Goal: Task Accomplishment & Management: Manage account settings

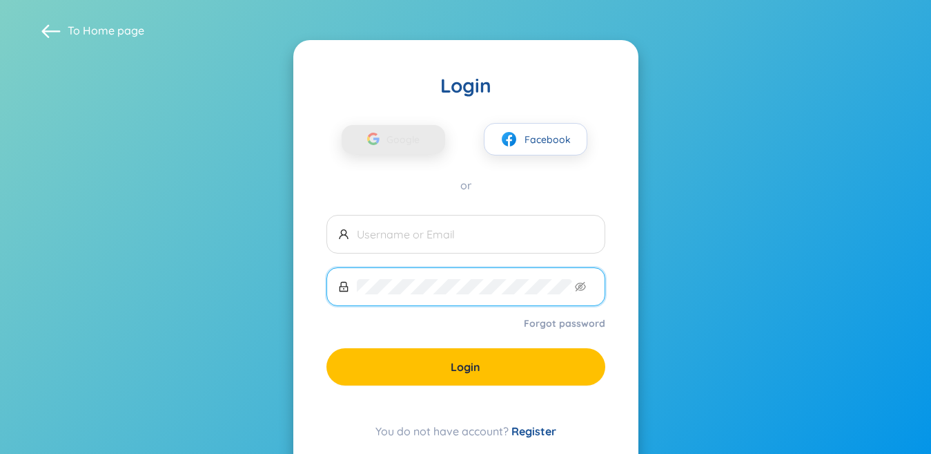
click at [422, 138] on span "Google" at bounding box center [407, 139] width 40 height 29
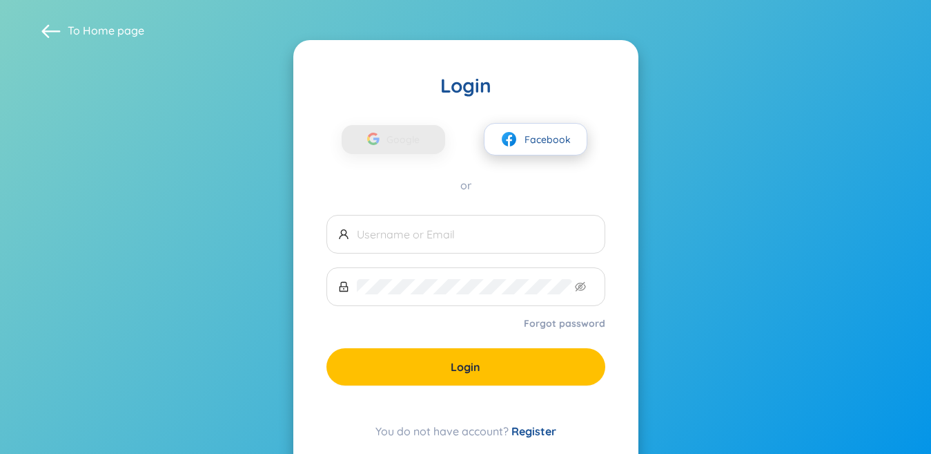
click at [534, 141] on span "Facebook" at bounding box center [548, 139] width 46 height 15
click at [467, 244] on span at bounding box center [466, 234] width 279 height 39
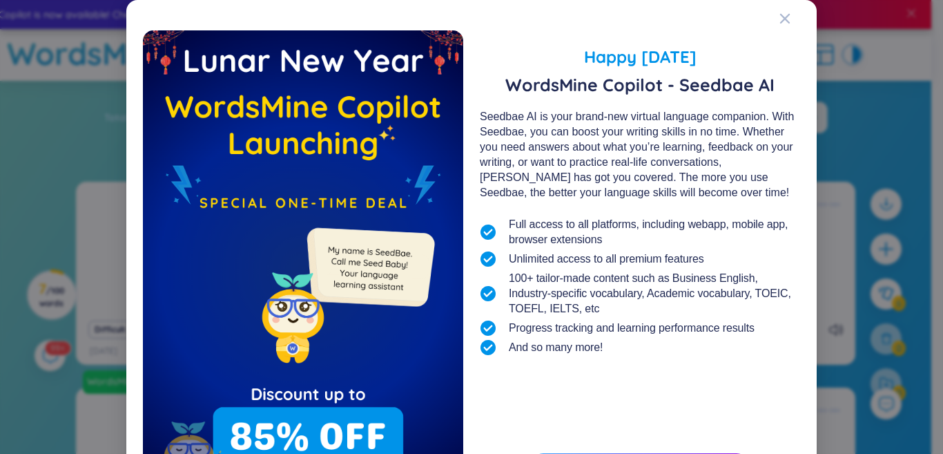
click at [780, 21] on icon "Close" at bounding box center [785, 19] width 10 height 10
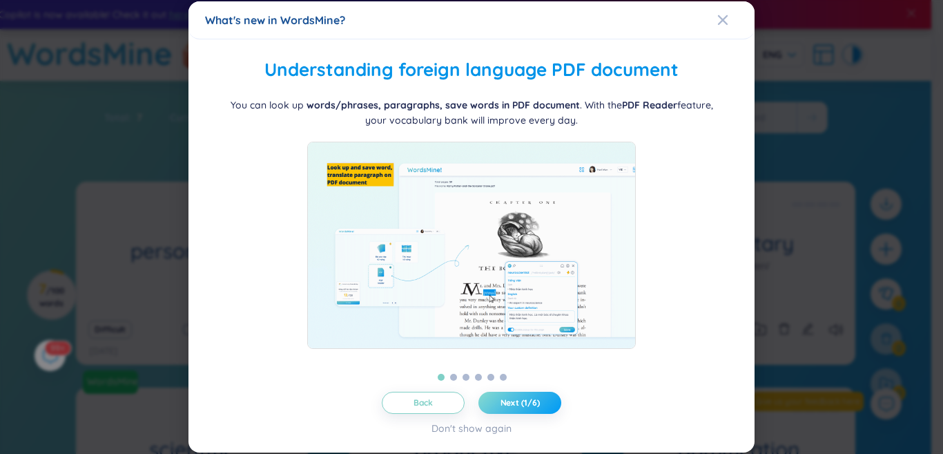
click at [525, 396] on button "Next (1/6)" at bounding box center [519, 402] width 83 height 22
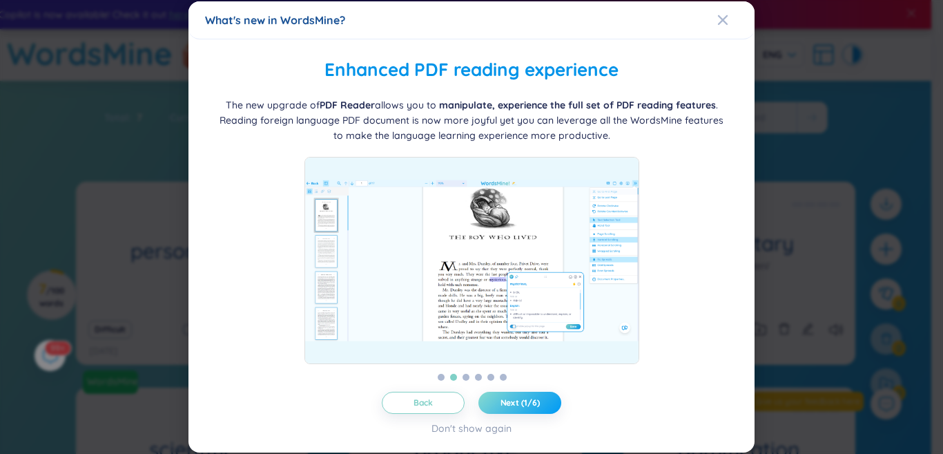
click at [525, 396] on button "Next (1/6)" at bounding box center [519, 402] width 83 height 22
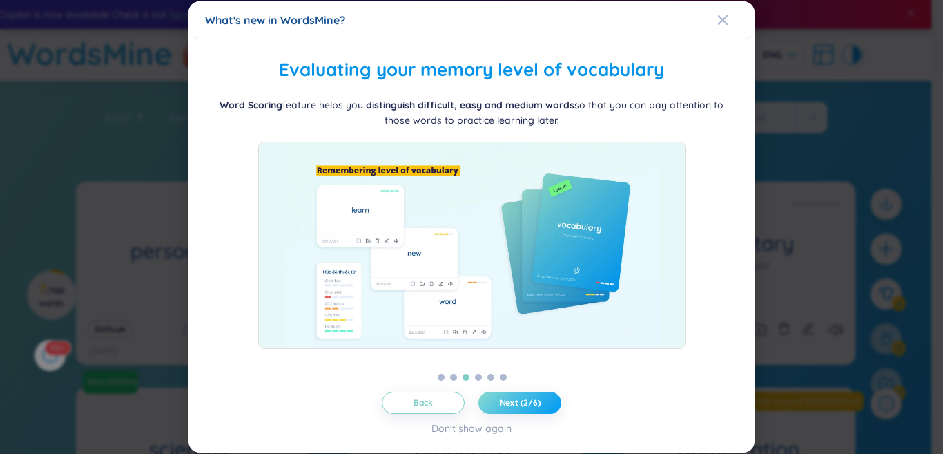
click at [525, 396] on button "Next (2/6)" at bounding box center [519, 402] width 83 height 22
click at [525, 396] on button "Next (3/6)" at bounding box center [519, 402] width 83 height 22
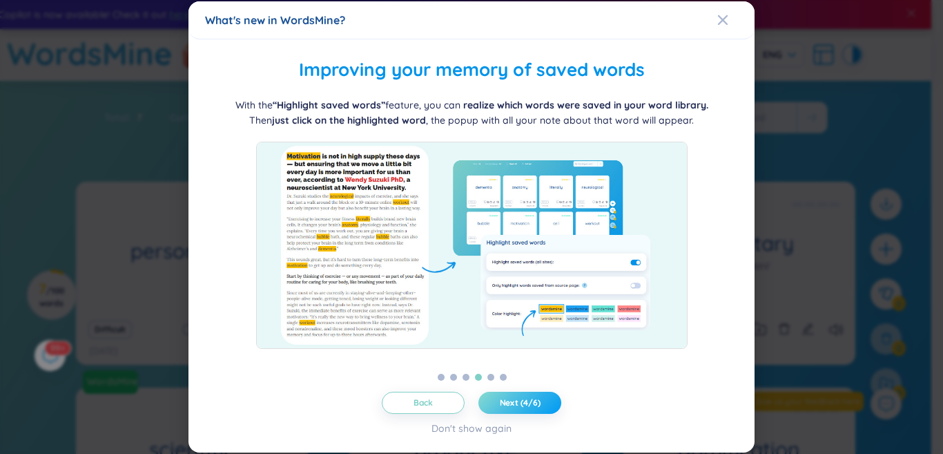
click at [525, 396] on button "Next (4/6)" at bounding box center [519, 402] width 83 height 22
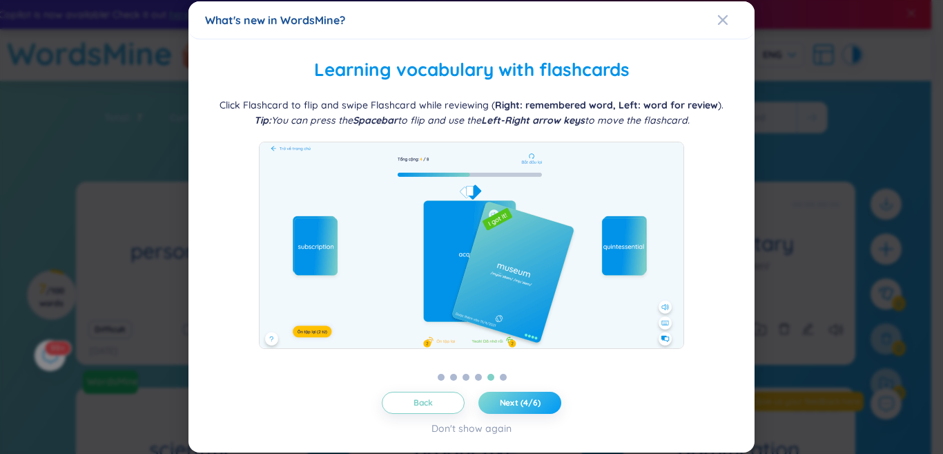
click at [525, 396] on button "Next (4/6)" at bounding box center [519, 402] width 83 height 22
click at [525, 396] on button "Next (5/6)" at bounding box center [519, 402] width 83 height 22
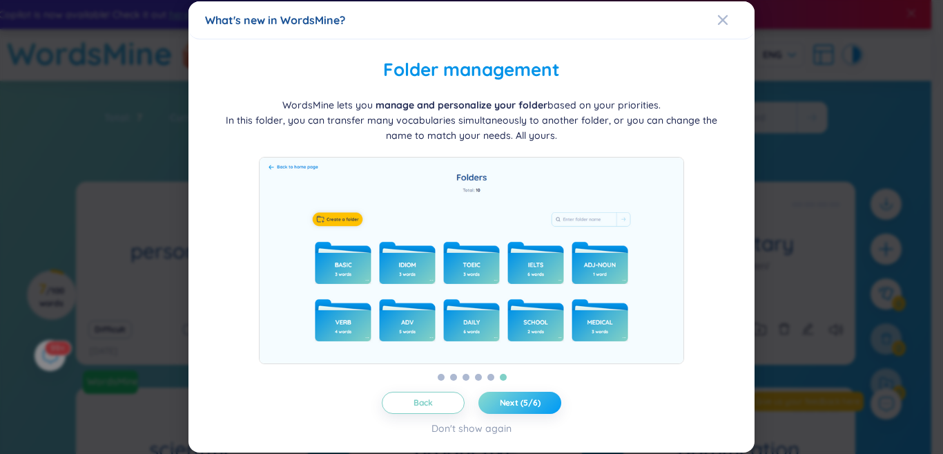
click at [525, 396] on button "Next (5/6)" at bounding box center [519, 402] width 83 height 22
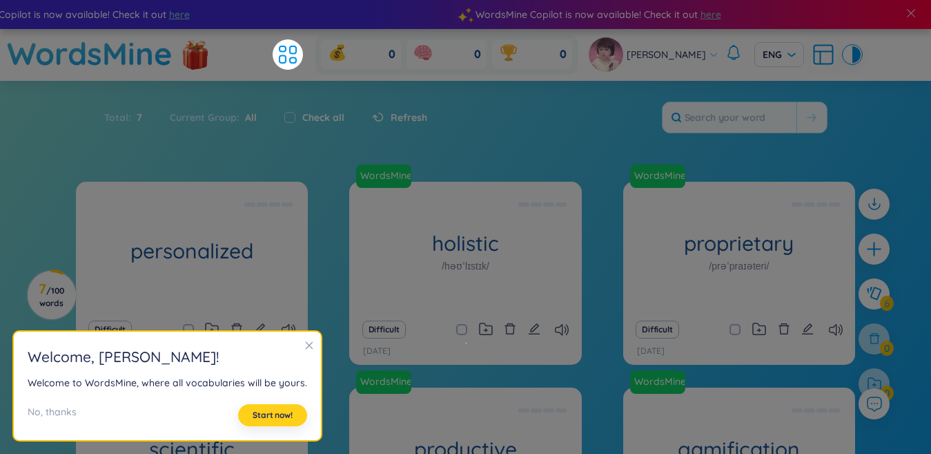
click at [280, 420] on span "Start now!" at bounding box center [273, 414] width 40 height 11
click at [280, 420] on div "Welcome , Thu Hà ! Welcome to WordsMine, where all vocabularies will be yours. …" at bounding box center [167, 385] width 307 height 109
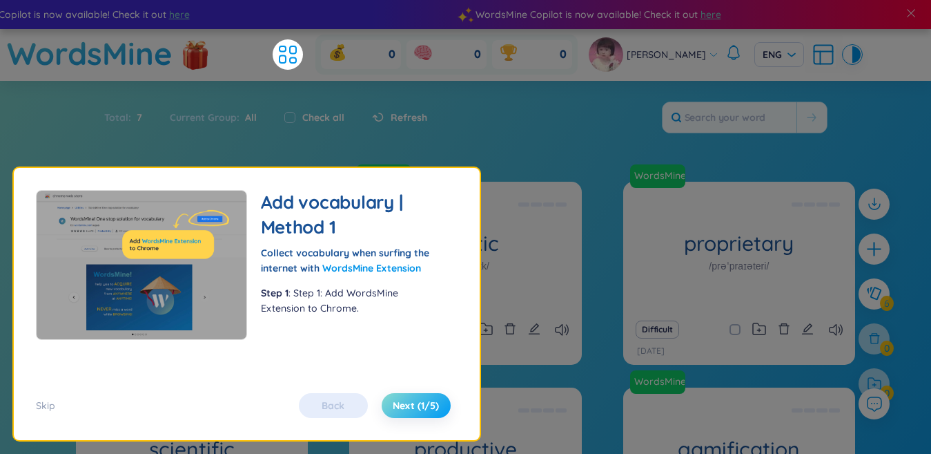
click at [423, 407] on span "Next (1/5)" at bounding box center [416, 405] width 46 height 14
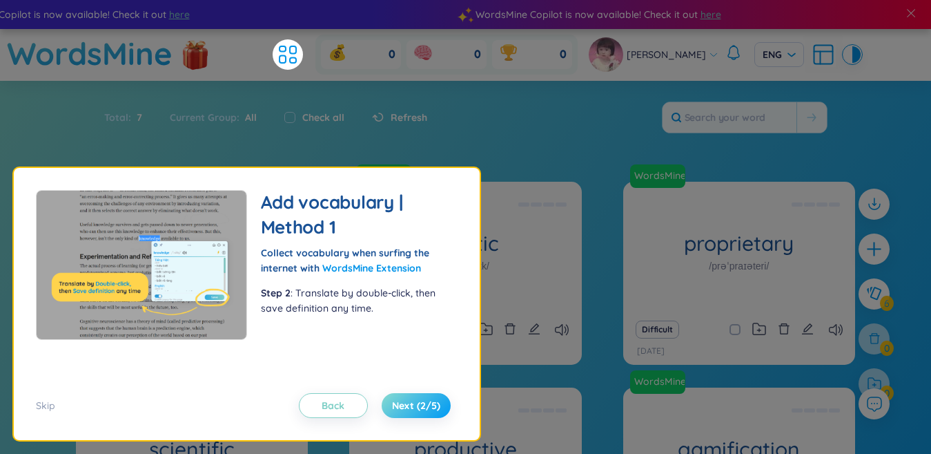
click at [423, 407] on span "Next (2/5)" at bounding box center [416, 405] width 48 height 14
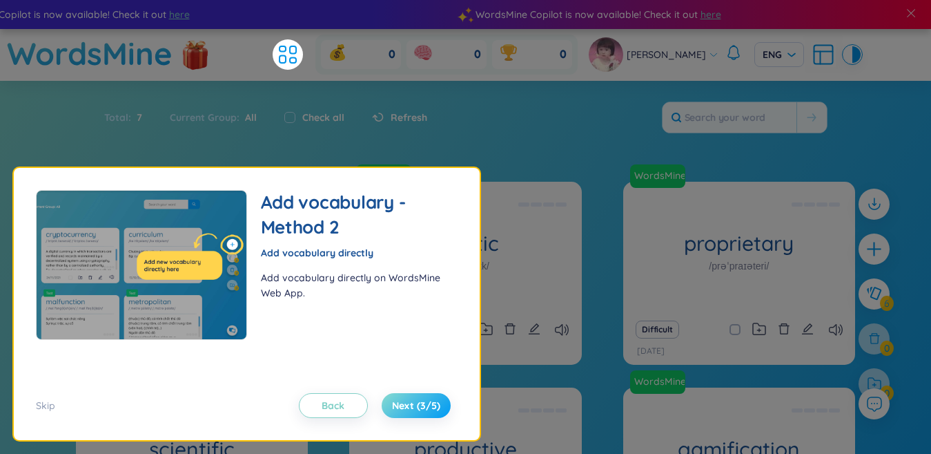
click at [423, 407] on span "Next (3/5)" at bounding box center [416, 405] width 48 height 14
click at [422, 403] on span "Next (3/5)" at bounding box center [416, 405] width 48 height 14
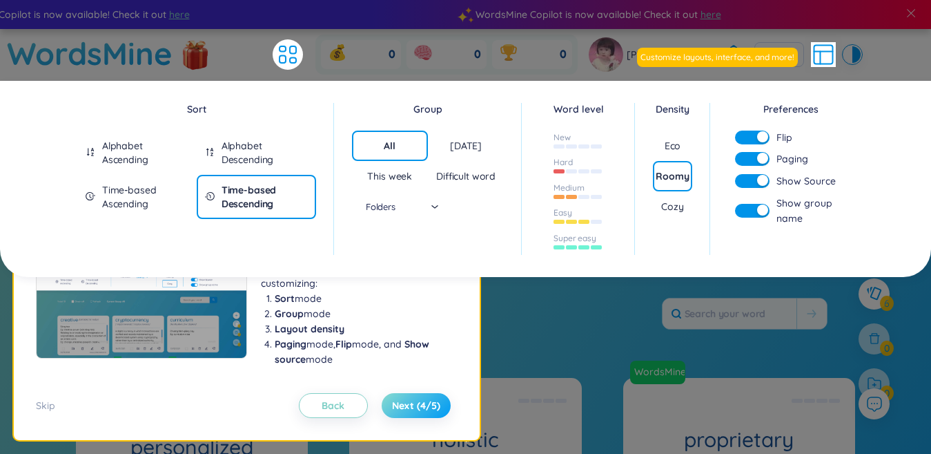
click at [422, 403] on span "Next (4/5)" at bounding box center [416, 405] width 48 height 14
click at [418, 393] on button "Next (4/5)" at bounding box center [416, 405] width 69 height 25
click at [240, 150] on div "Alphabet Descending" at bounding box center [265, 153] width 86 height 28
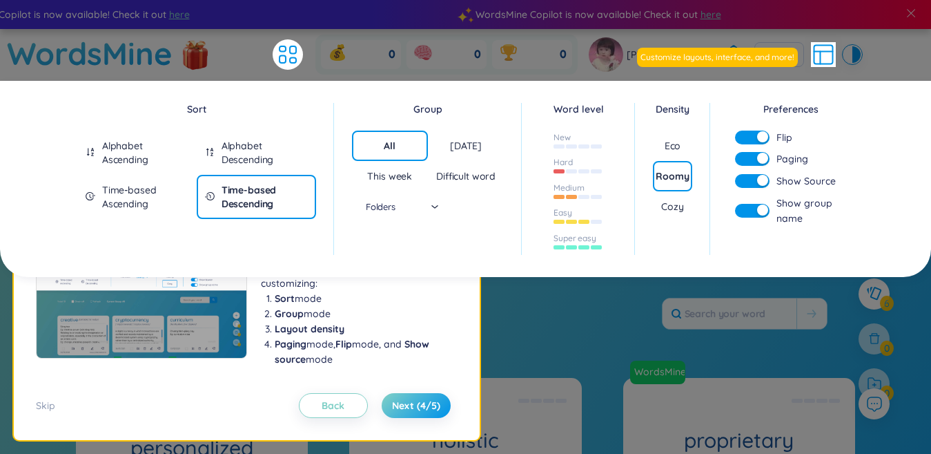
click at [240, 150] on div "Alphabet Descending" at bounding box center [265, 153] width 86 height 28
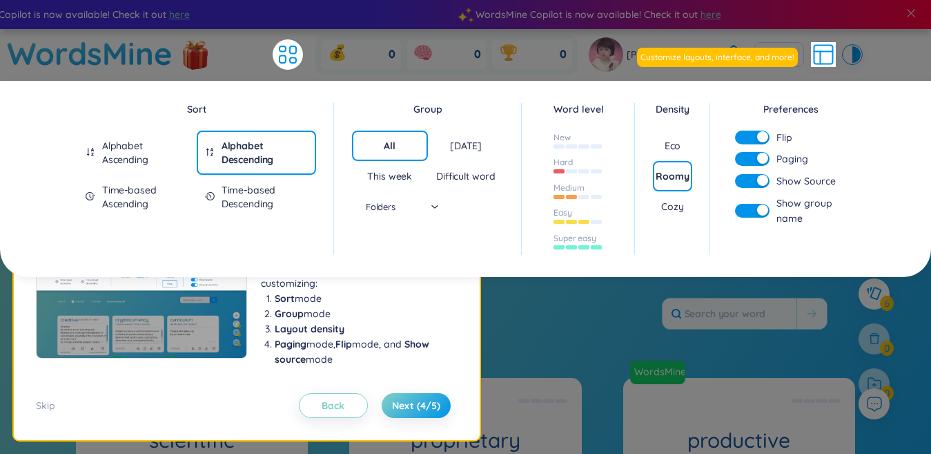
click at [145, 196] on div "Time-based Ascending" at bounding box center [145, 197] width 86 height 28
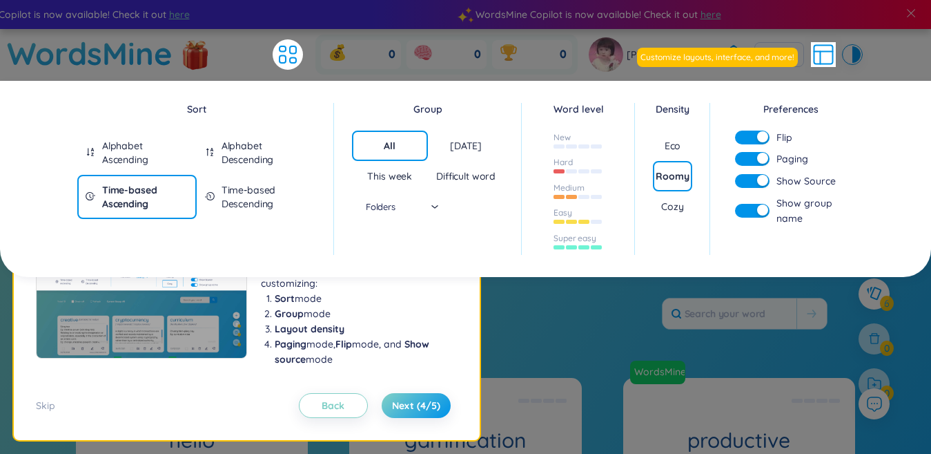
click at [269, 202] on div "Time-based Descending" at bounding box center [265, 197] width 86 height 28
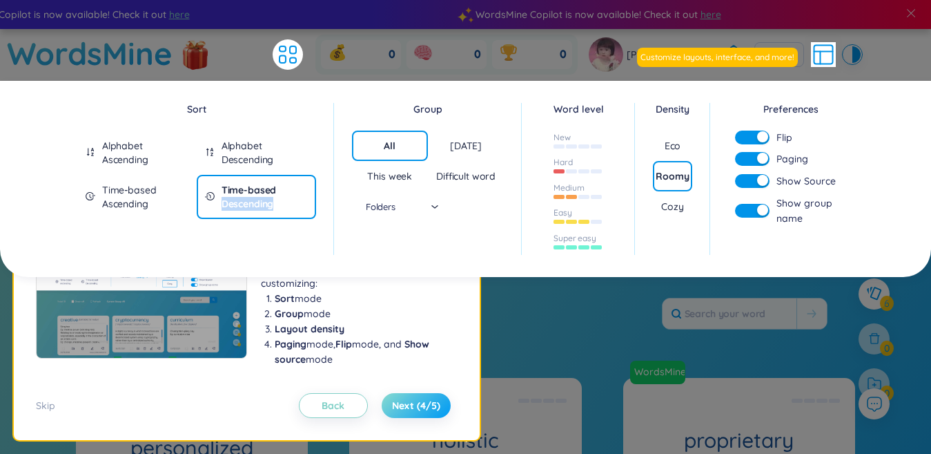
click at [434, 401] on span "Next (4/5)" at bounding box center [416, 405] width 48 height 14
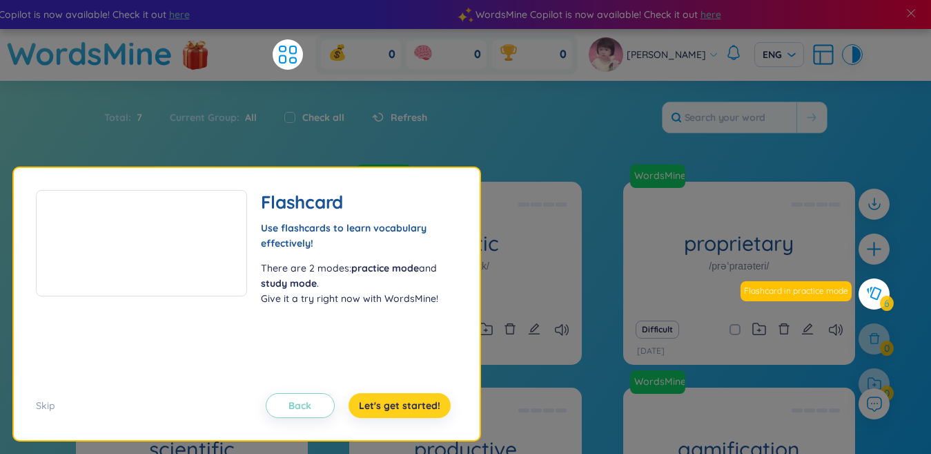
click at [391, 405] on span "Let's get started!" at bounding box center [399, 405] width 81 height 14
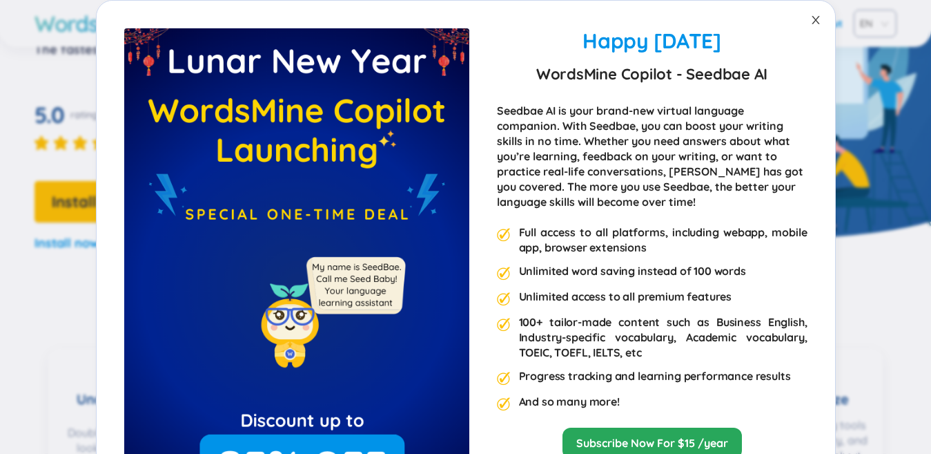
click at [810, 19] on icon "close" at bounding box center [815, 19] width 11 height 11
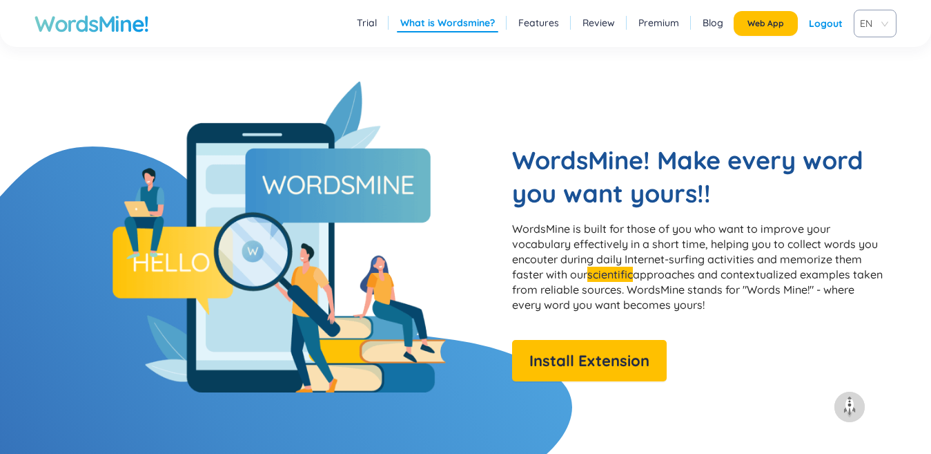
scroll to position [621, 0]
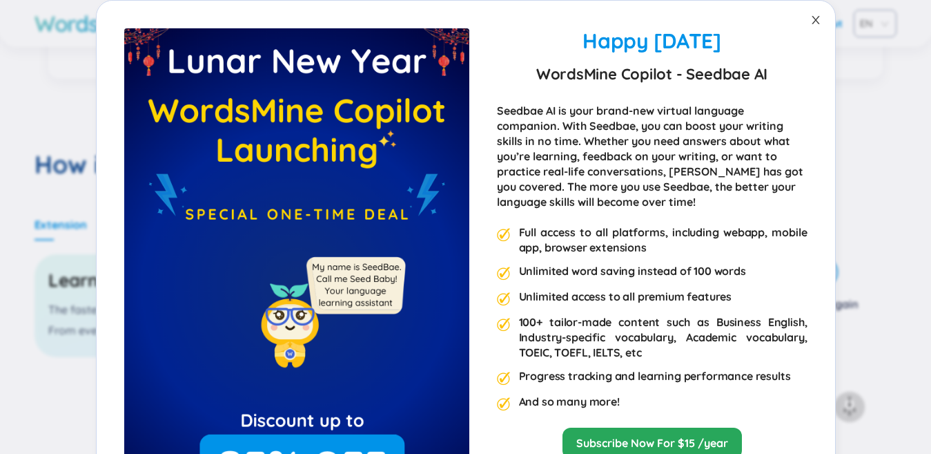
click at [812, 17] on icon "close" at bounding box center [816, 20] width 8 height 8
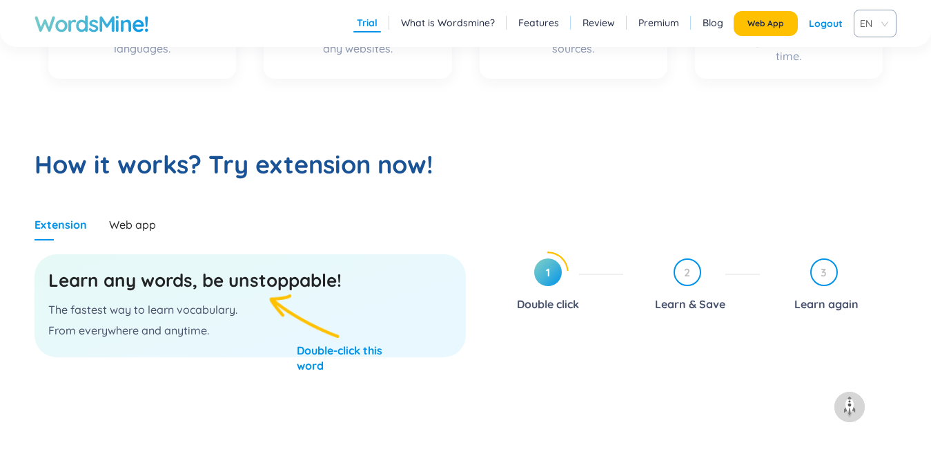
click at [217, 316] on p "The fastest way to learn vocabulary." at bounding box center [250, 309] width 404 height 15
click at [277, 278] on h3 "Learn any words, be unstoppable!" at bounding box center [250, 280] width 404 height 25
click at [278, 279] on h3 "Learn any words, be unstoppable!" at bounding box center [250, 280] width 404 height 25
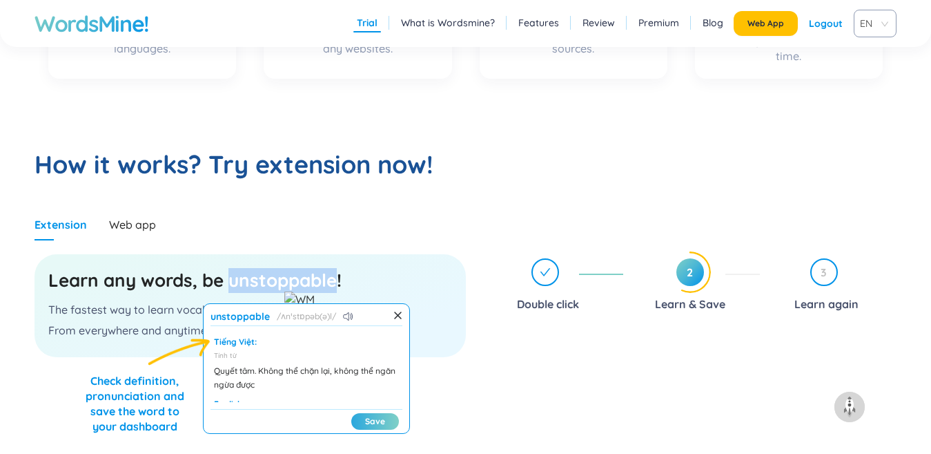
click at [365, 418] on button "Save" at bounding box center [375, 421] width 48 height 17
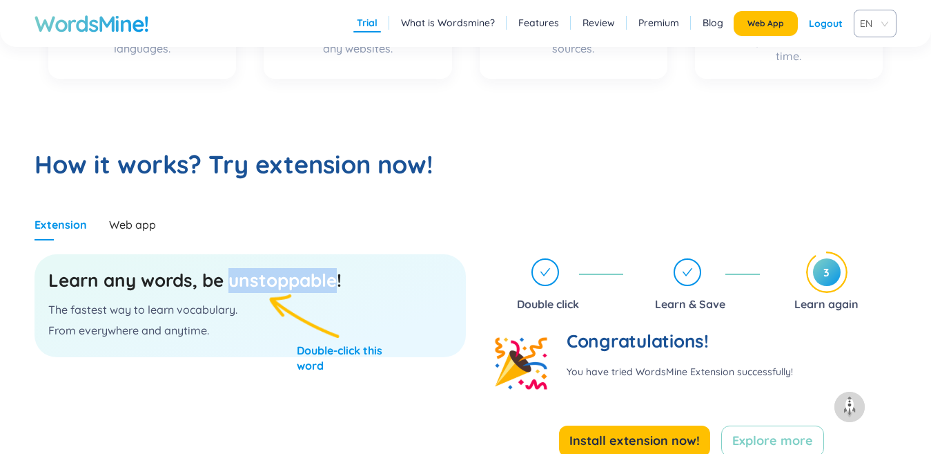
scroll to position [828, 0]
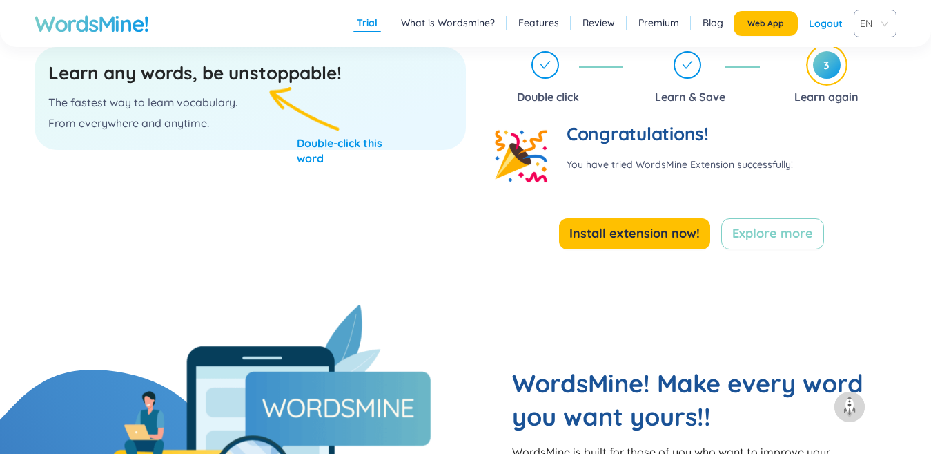
click at [255, 95] on p "The fastest way to learn vocabulary." at bounding box center [250, 102] width 404 height 15
click at [289, 120] on div "Learn any words, be unstoppable! The fastest way to learn vocabulary. From ever…" at bounding box center [250, 98] width 431 height 103
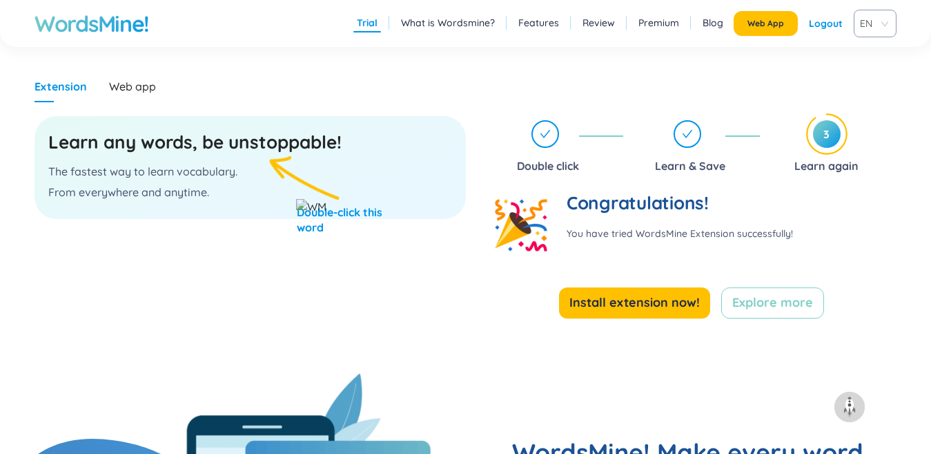
click at [156, 88] on div "Extension Web app" at bounding box center [250, 86] width 431 height 32
click at [148, 90] on div "Web app" at bounding box center [132, 86] width 47 height 15
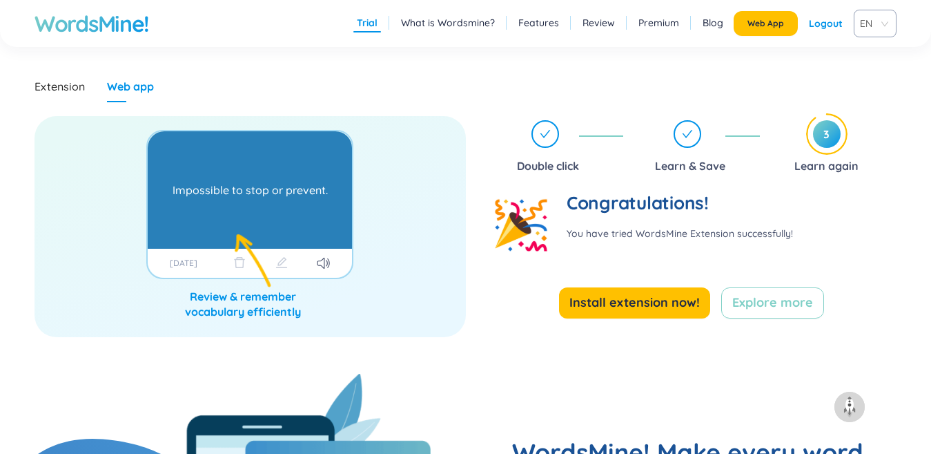
click at [240, 212] on div "Impossible to stop or prevent." at bounding box center [250, 190] width 155 height 104
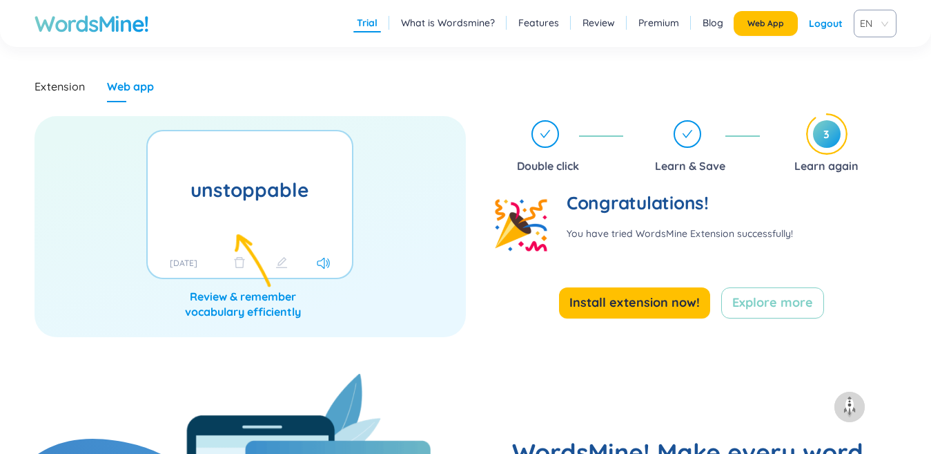
click at [324, 257] on icon at bounding box center [324, 262] width 14 height 11
click at [75, 90] on div "Extension" at bounding box center [60, 86] width 50 height 15
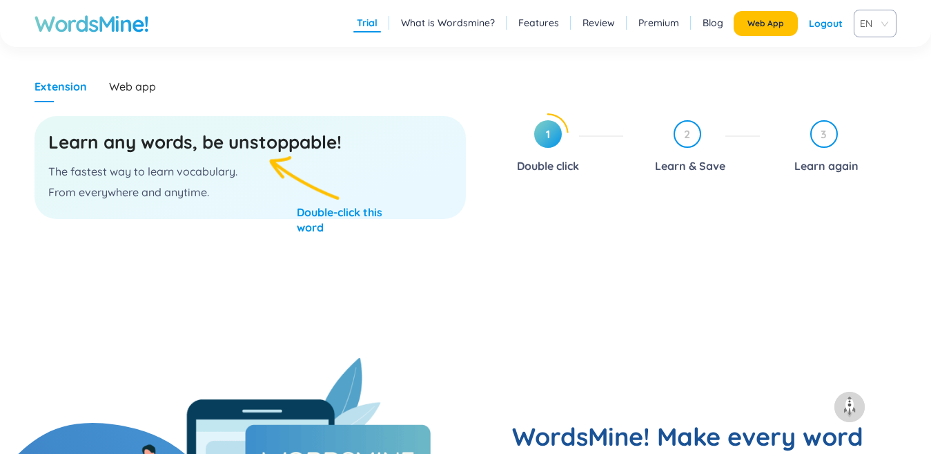
click at [260, 162] on div "Learn any words, be unstoppable! The fastest way to learn vocabulary. From ever…" at bounding box center [250, 167] width 431 height 103
click at [263, 146] on h3 "Learn any words, be unstoppable!" at bounding box center [250, 142] width 404 height 25
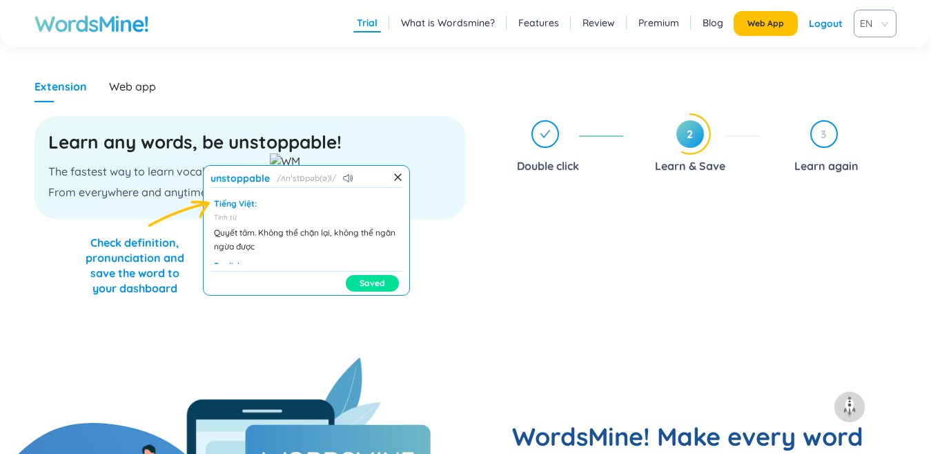
click at [235, 204] on div "Tiếng Việt:" at bounding box center [306, 203] width 185 height 11
click at [235, 178] on h1 "unstoppable" at bounding box center [240, 178] width 59 height 11
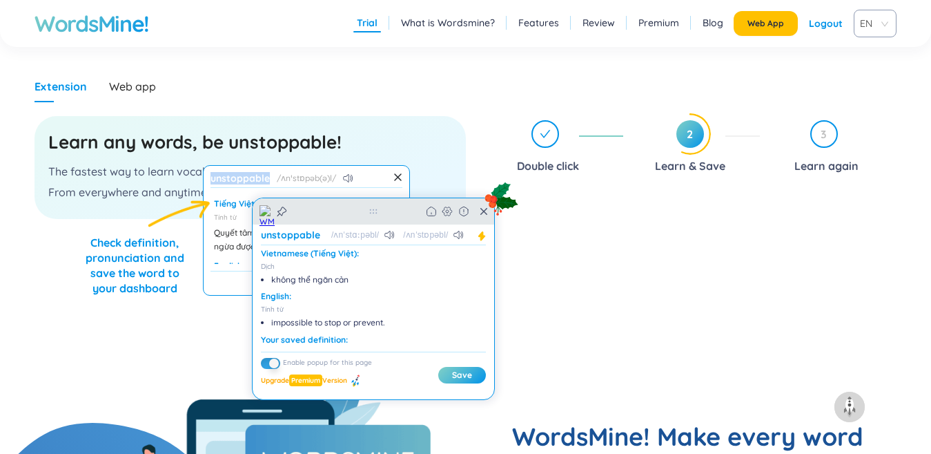
click at [487, 211] on icon at bounding box center [502, 197] width 37 height 37
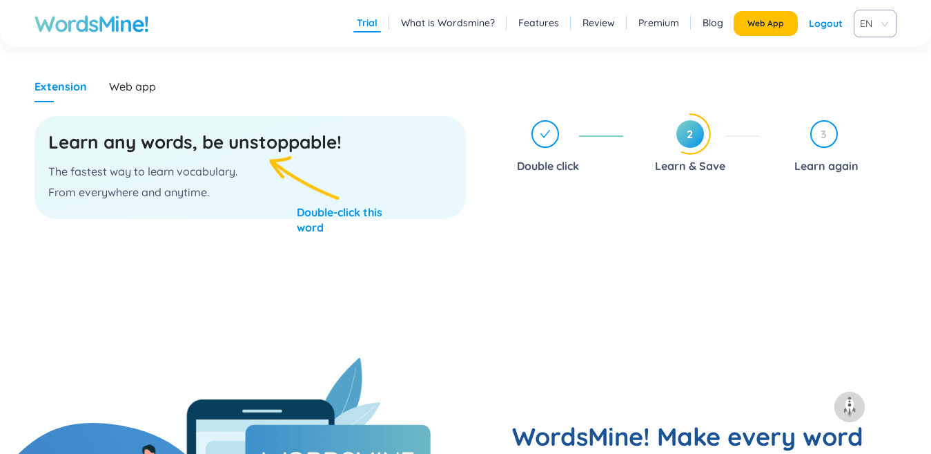
click at [687, 132] on span "2" at bounding box center [691, 134] width 28 height 28
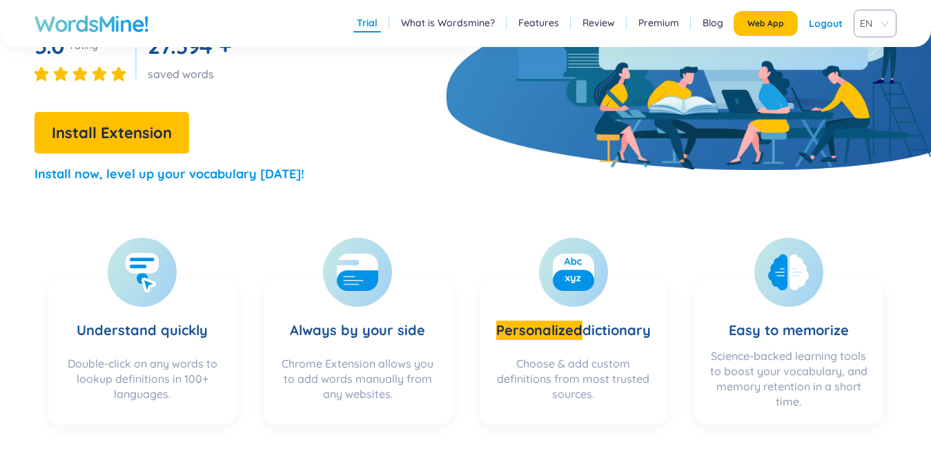
scroll to position [414, 0]
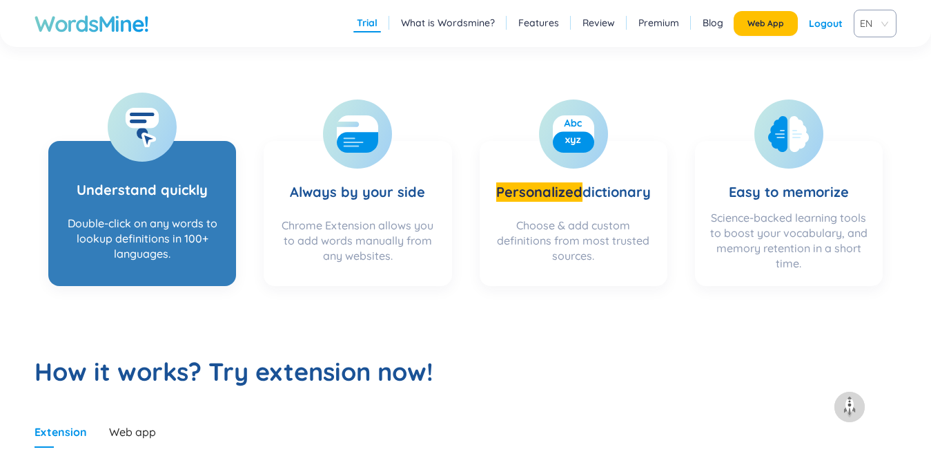
click at [144, 167] on h3 "Understand quickly" at bounding box center [142, 181] width 131 height 56
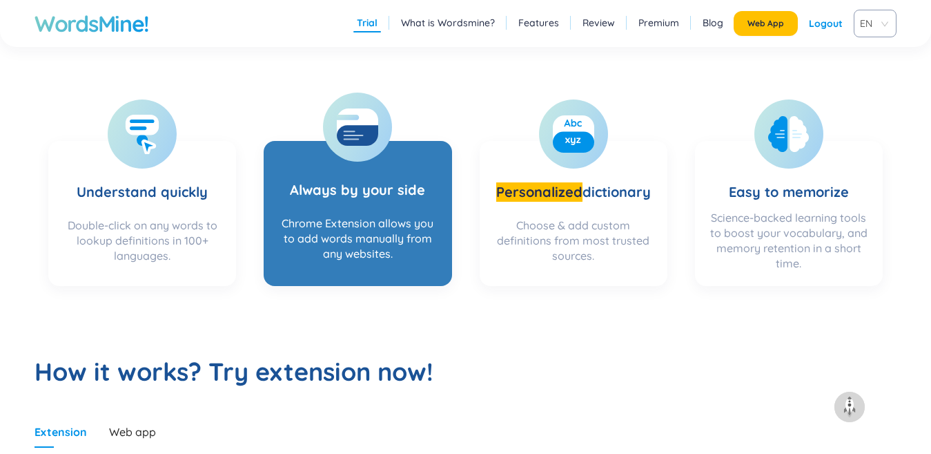
click at [412, 253] on div "Chrome Extension allows you to add words manually from any websites." at bounding box center [358, 242] width 160 height 55
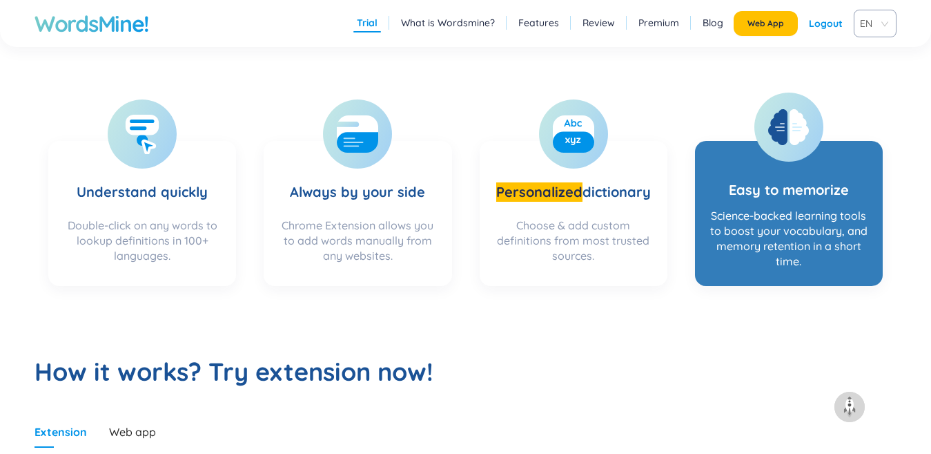
click at [804, 162] on h3 "Easy to memorize" at bounding box center [789, 177] width 120 height 48
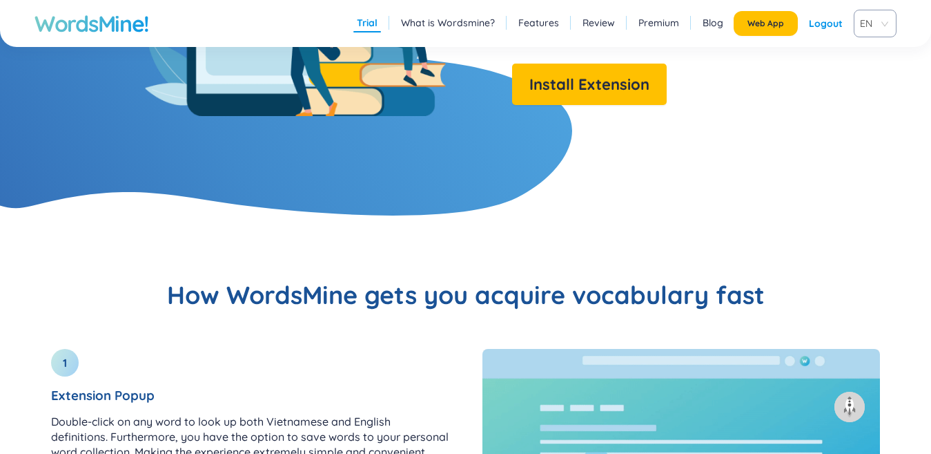
scroll to position [828, 0]
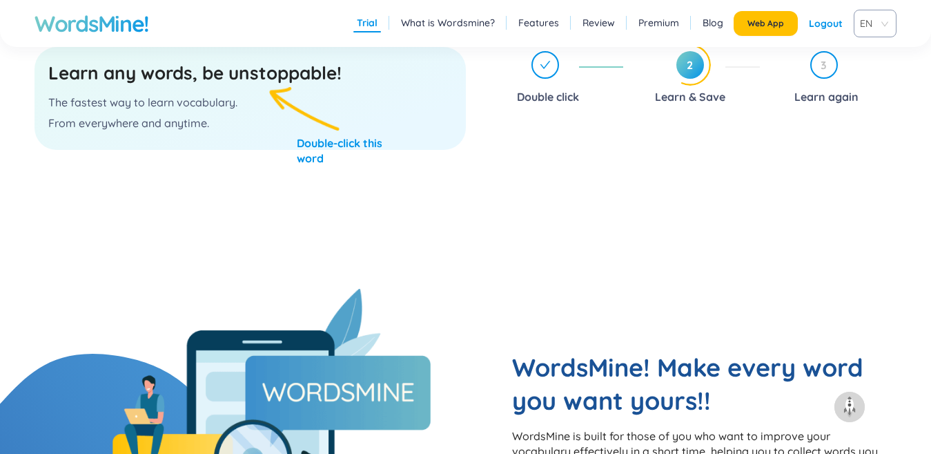
click at [340, 96] on div "Learn any words, be unstoppable! The fastest way to learn vocabulary. From ever…" at bounding box center [250, 98] width 431 height 103
click at [341, 93] on div "Learn any words, be unstoppable! The fastest way to learn vocabulary. From ever…" at bounding box center [250, 98] width 431 height 103
click at [249, 77] on h3 "Learn any words, be unstoppable!" at bounding box center [250, 73] width 404 height 25
click at [249, 72] on h3 "Learn any words, be unstoppable!" at bounding box center [250, 73] width 404 height 25
click at [254, 63] on h3 "Learn any words, be unstoppable!" at bounding box center [250, 73] width 404 height 25
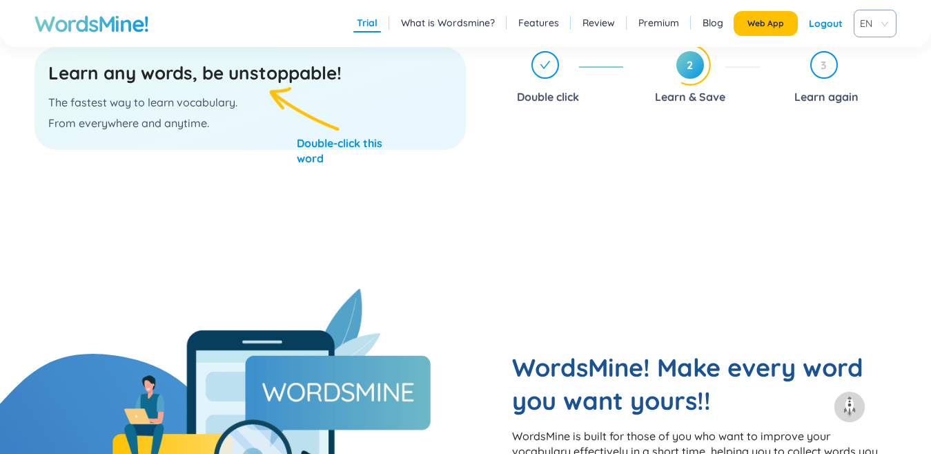
scroll to position [690, 0]
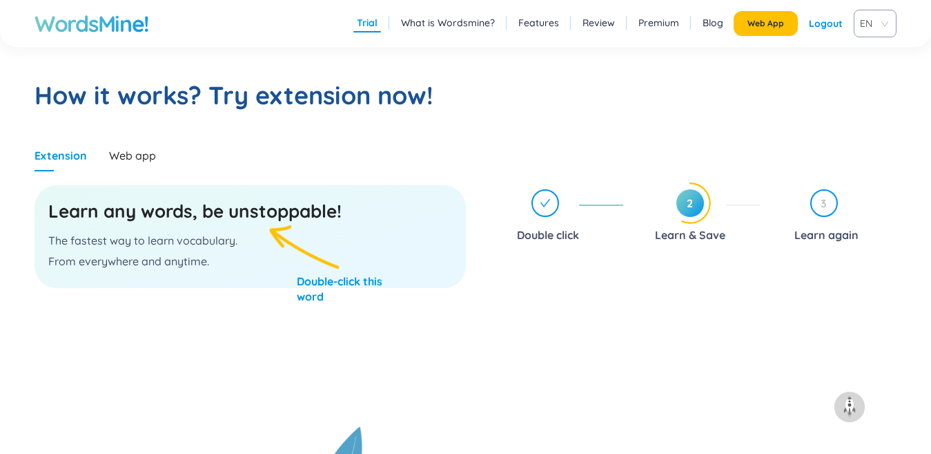
click at [270, 213] on h3 "Learn any words, be unstoppable!" at bounding box center [250, 211] width 404 height 25
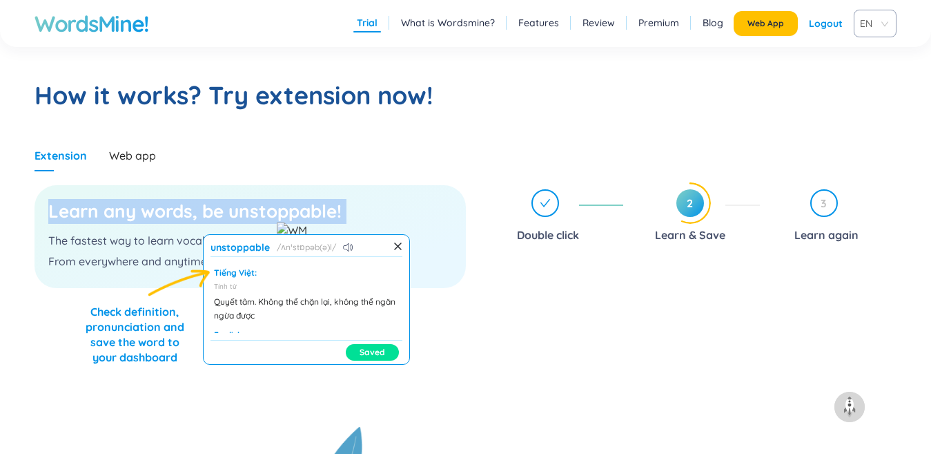
click at [270, 213] on h3 "Learn any words, be unstoppable!" at bounding box center [250, 211] width 404 height 25
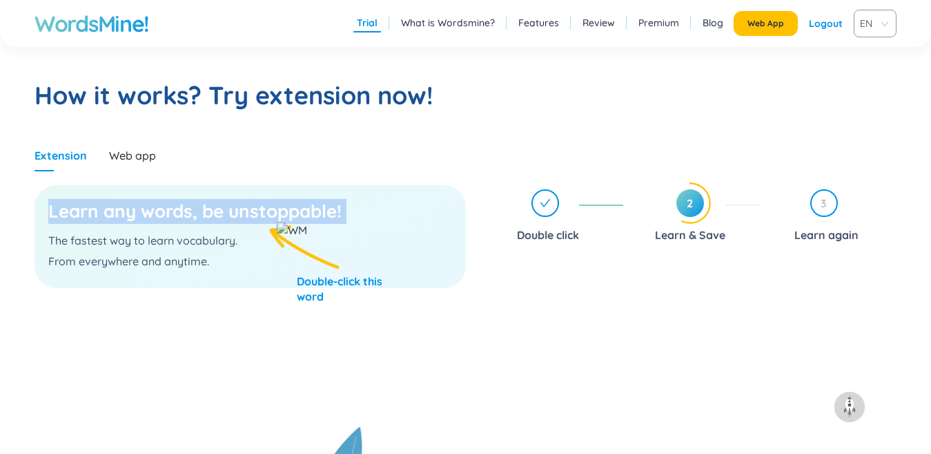
click at [233, 213] on h3 "Learn any words, be unstoppable!" at bounding box center [250, 211] width 404 height 25
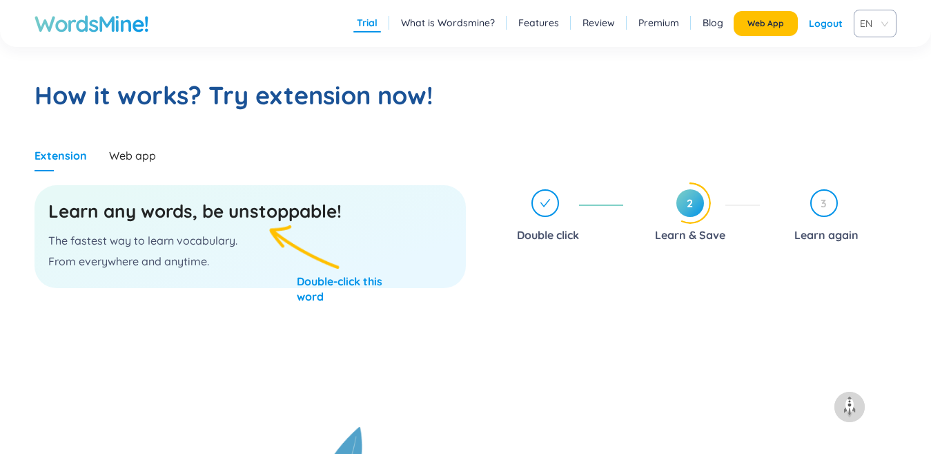
click at [292, 222] on h3 "Learn any words, be unstoppable!" at bounding box center [250, 211] width 404 height 25
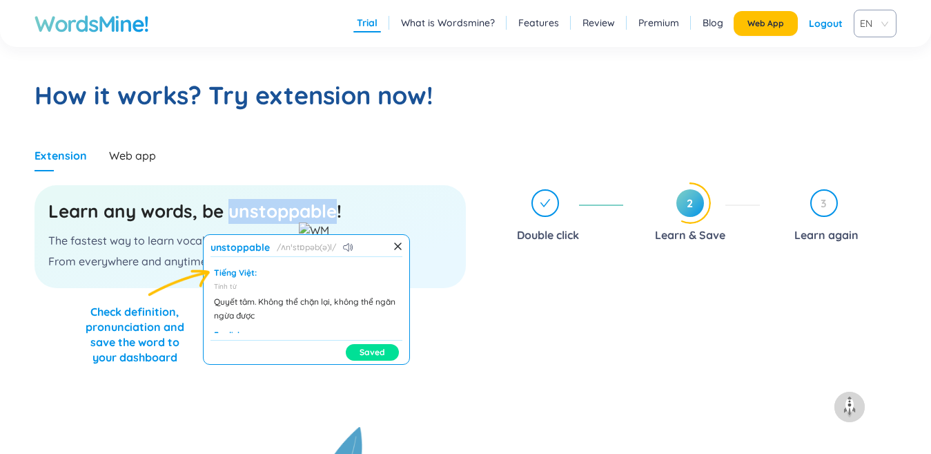
click at [355, 351] on button "Saved" at bounding box center [372, 352] width 53 height 17
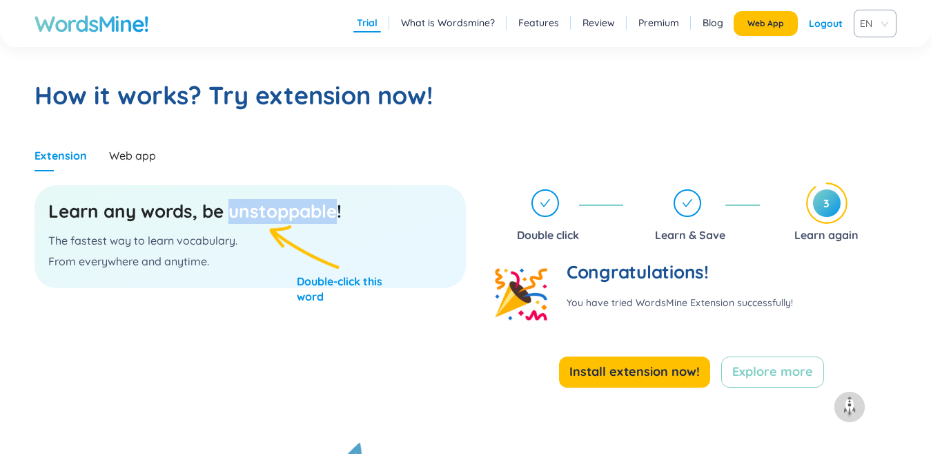
click at [300, 209] on h3 "Learn any words, be unstoppable!" at bounding box center [250, 211] width 404 height 25
click at [300, 211] on h3 "Learn any words, be unstoppable!" at bounding box center [250, 211] width 404 height 25
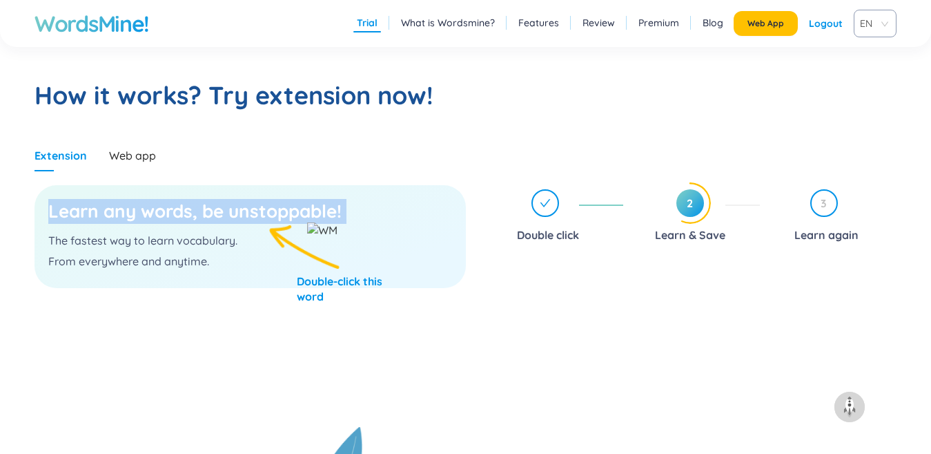
click at [268, 210] on h3 "Learn any words, be unstoppable!" at bounding box center [250, 211] width 404 height 25
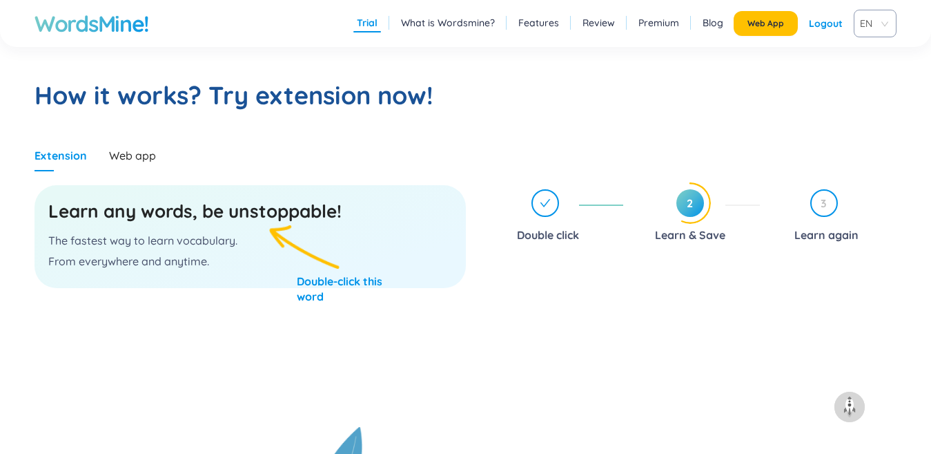
click at [262, 213] on h3 "Learn any words, be unstoppable!" at bounding box center [250, 211] width 404 height 25
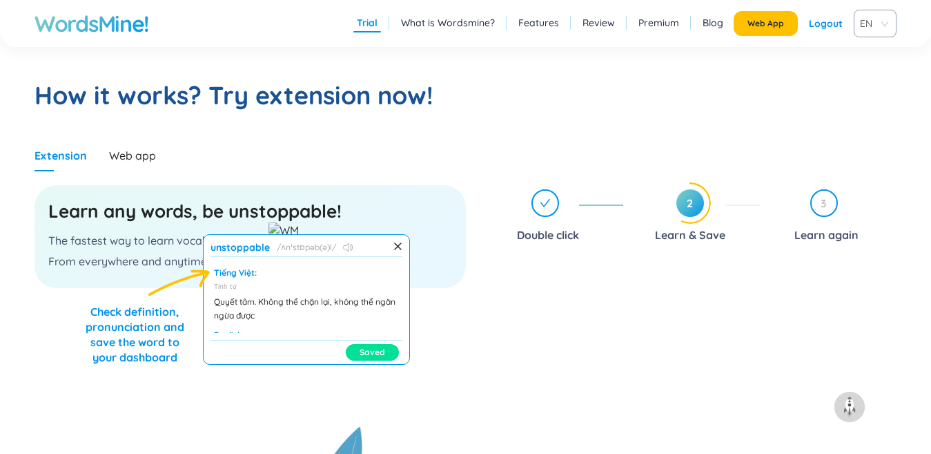
click at [350, 246] on icon at bounding box center [350, 247] width 1 height 5
click at [349, 356] on button "Saved" at bounding box center [372, 352] width 53 height 17
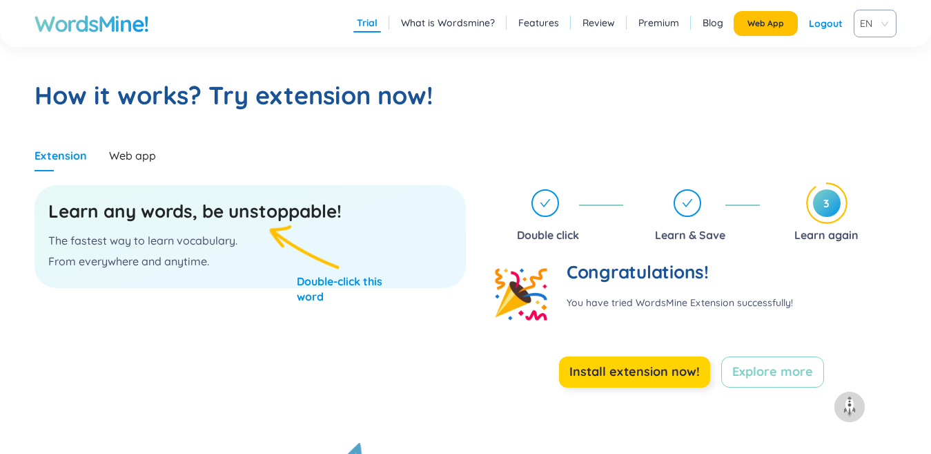
click at [632, 372] on span "Install extension now!" at bounding box center [635, 371] width 130 height 19
click at [780, 362] on span "Explore more" at bounding box center [772, 371] width 81 height 19
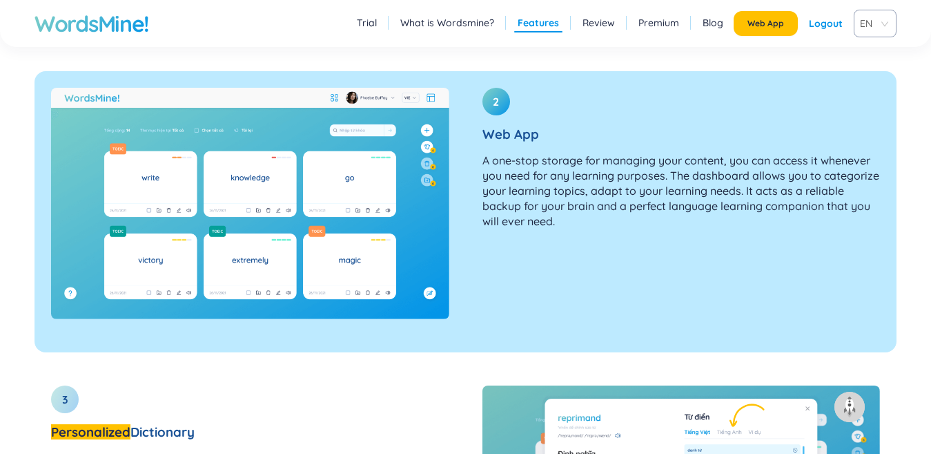
scroll to position [1974, 0]
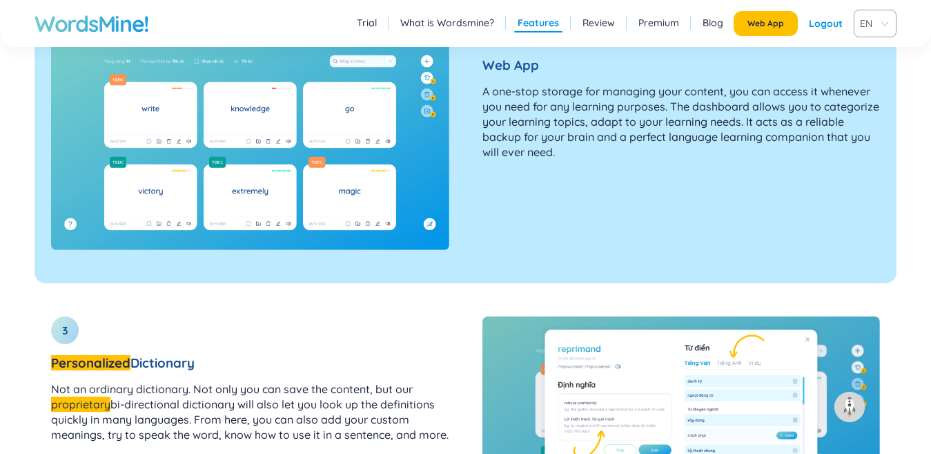
click at [512, 220] on div "2 Web App A one-stop storage for managing your content, you can access it whene…" at bounding box center [681, 134] width 431 height 264
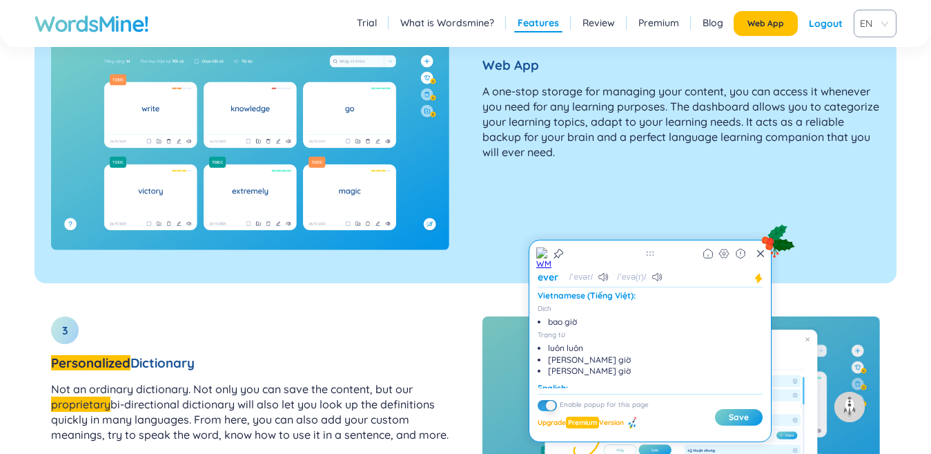
click at [562, 191] on div "2 Web App A one-stop storage for managing your content, you can access it whene…" at bounding box center [681, 134] width 431 height 264
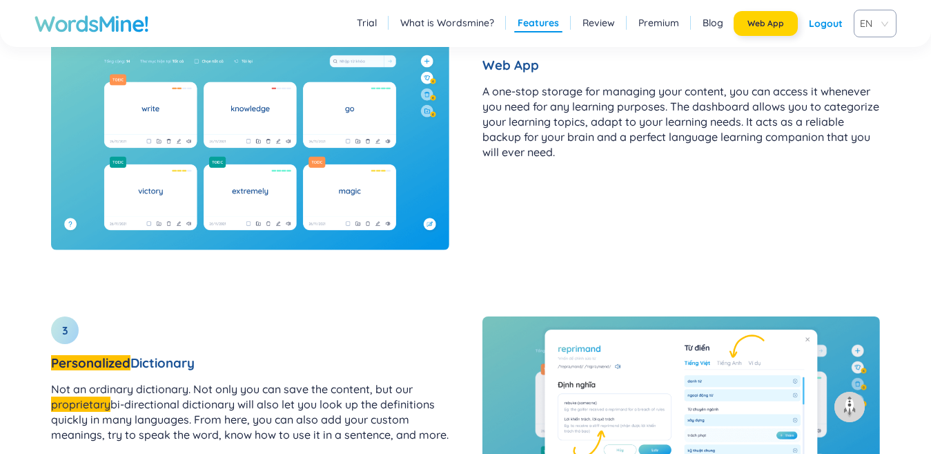
click at [770, 27] on span "Web App" at bounding box center [766, 23] width 37 height 11
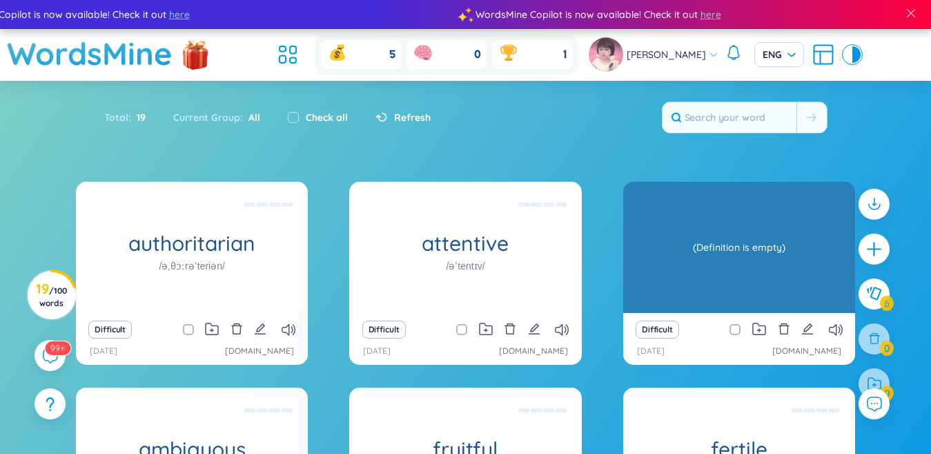
click at [759, 264] on div "(Definition is empty)" at bounding box center [739, 247] width 218 height 124
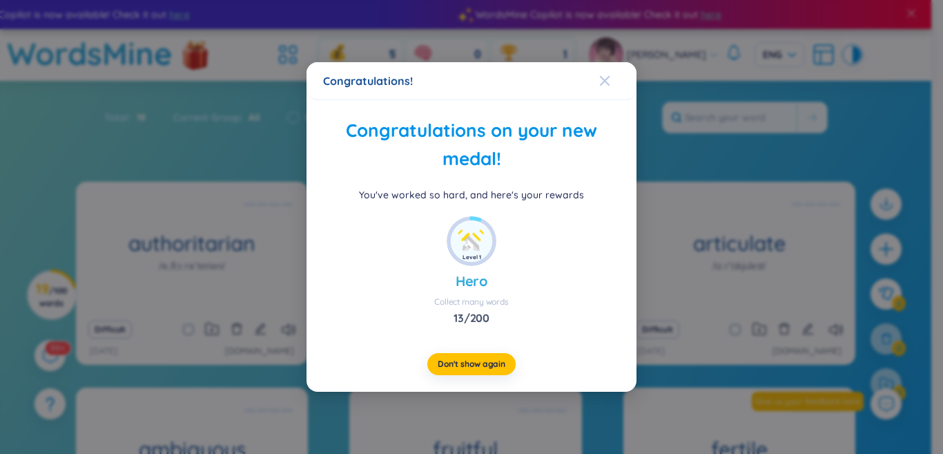
click at [608, 79] on icon "Close" at bounding box center [604, 80] width 11 height 11
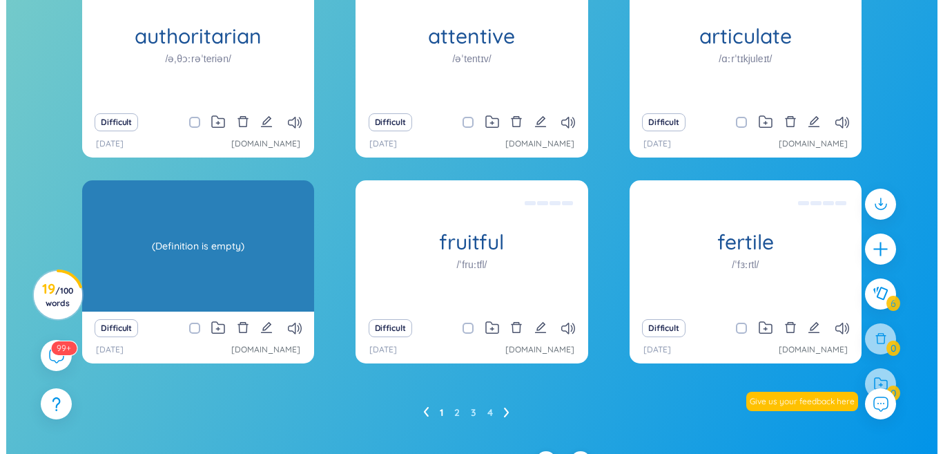
scroll to position [232, 0]
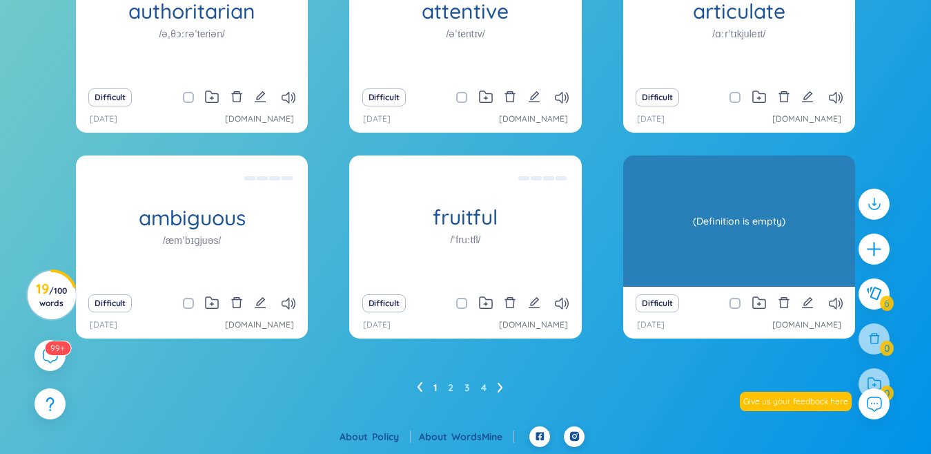
click at [747, 227] on div "(Definition is empty)" at bounding box center [739, 221] width 218 height 124
click at [746, 227] on div "(Definition is empty)" at bounding box center [739, 221] width 218 height 124
click at [725, 223] on div "(Definition is empty)" at bounding box center [739, 221] width 218 height 124
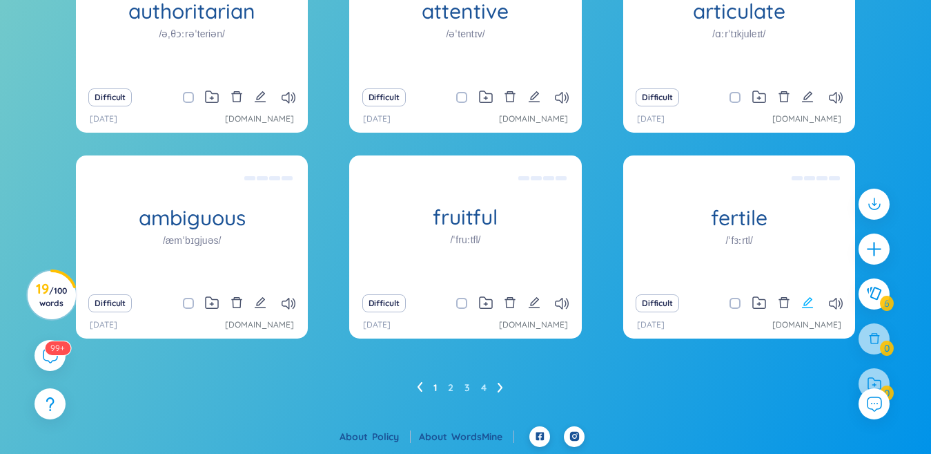
click at [811, 300] on icon "edit" at bounding box center [807, 302] width 11 height 11
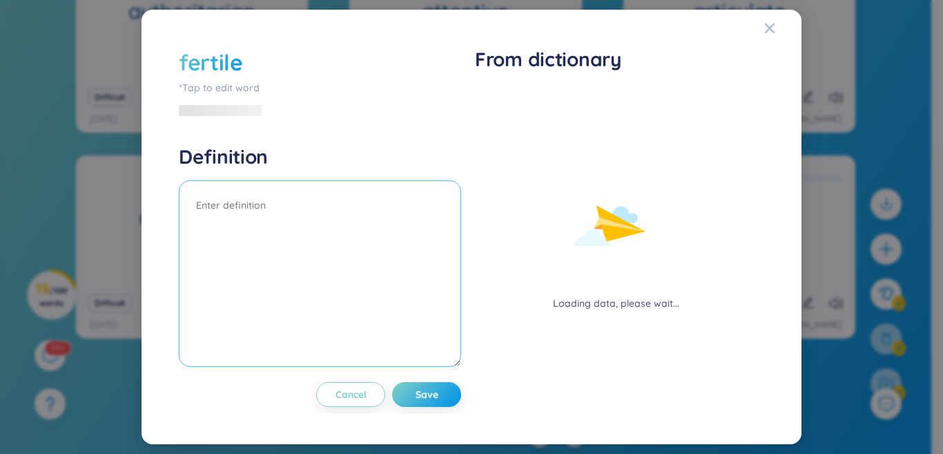
click at [331, 224] on textarea at bounding box center [320, 273] width 282 height 186
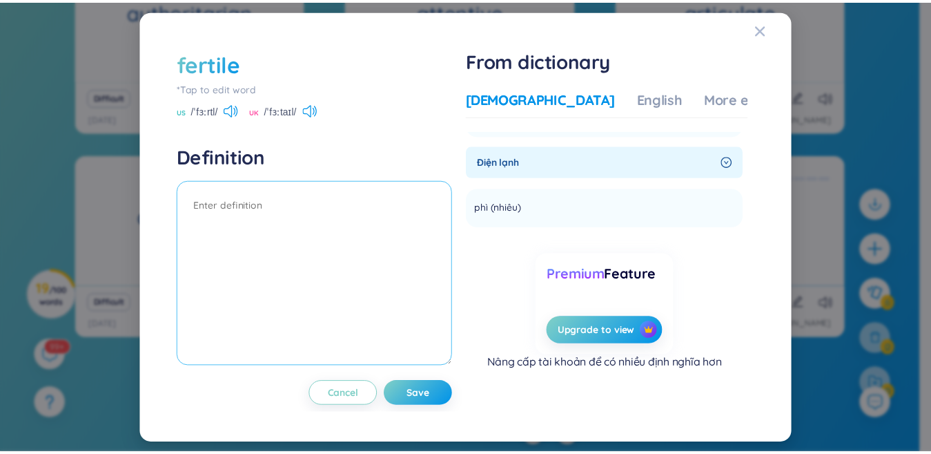
scroll to position [0, 0]
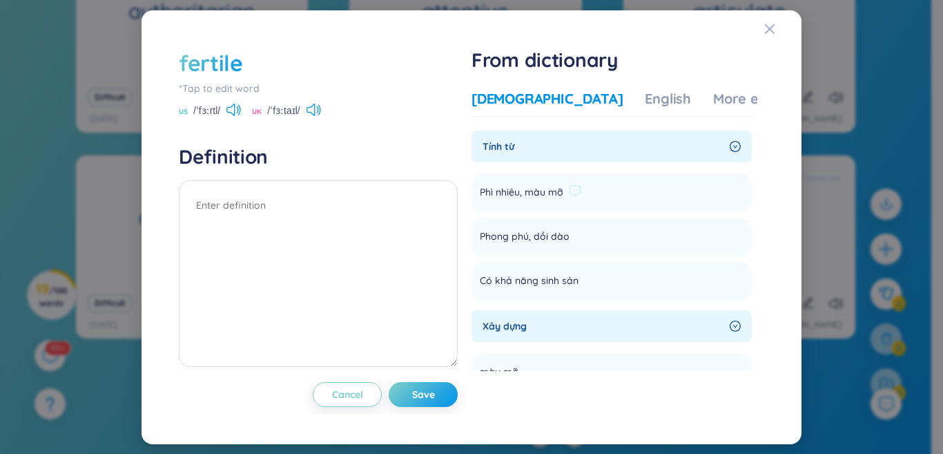
click at [585, 198] on li "Phì nhiêu, màu mỡ Add" at bounding box center [612, 192] width 280 height 39
click at [517, 322] on span "Xây dựng" at bounding box center [604, 325] width 242 height 15
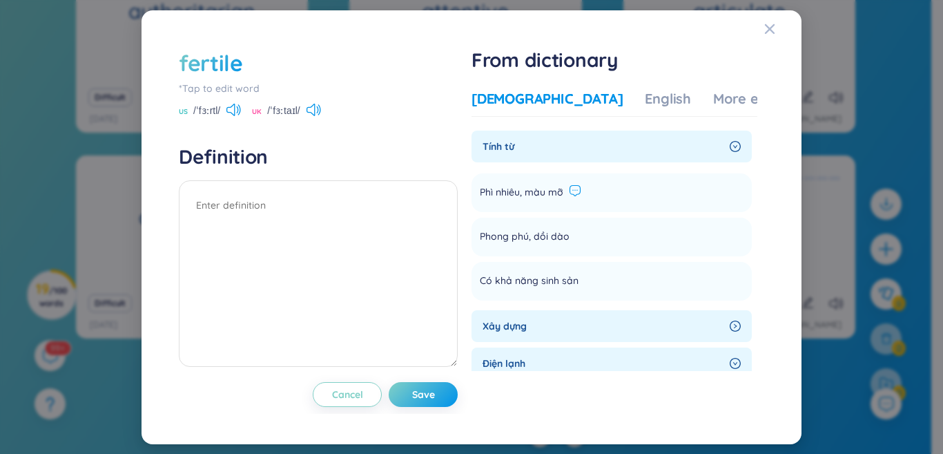
click at [577, 188] on icon at bounding box center [575, 190] width 12 height 12
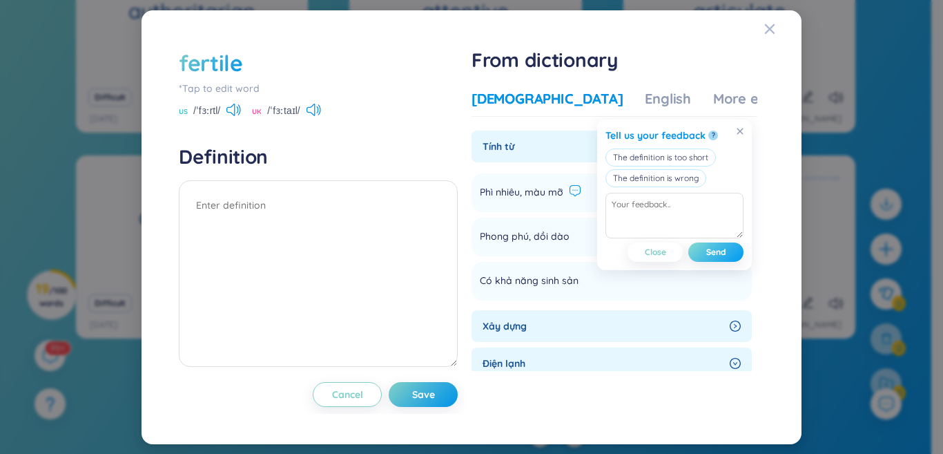
click at [719, 253] on span "Send" at bounding box center [716, 251] width 20 height 11
click at [654, 249] on span "Close" at bounding box center [655, 251] width 21 height 11
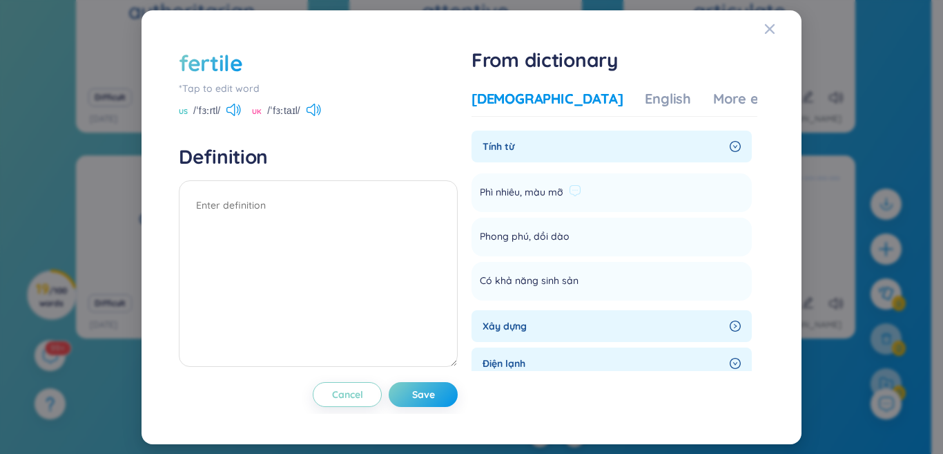
click at [549, 186] on span "Phì nhiêu, màu mỡ" at bounding box center [522, 192] width 84 height 17
click at [344, 224] on textarea at bounding box center [318, 273] width 279 height 186
click at [550, 186] on span "Phì nhiêu, màu mỡ" at bounding box center [522, 192] width 84 height 17
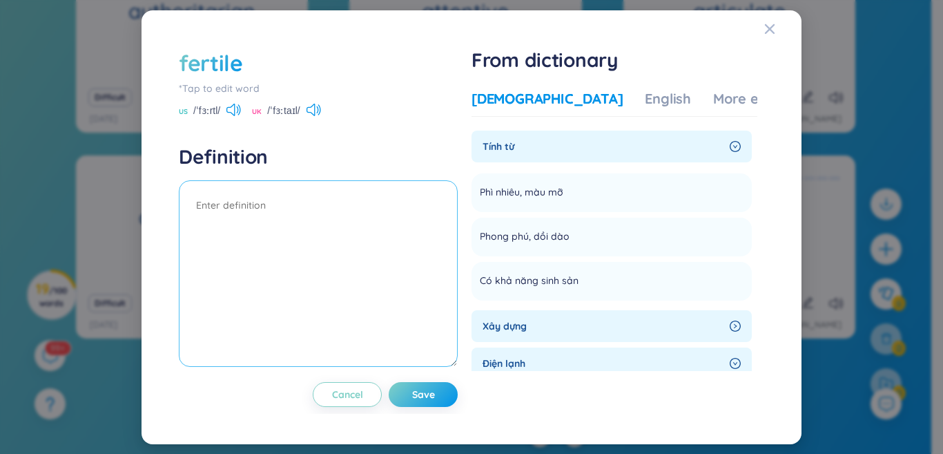
click at [444, 315] on textarea at bounding box center [318, 273] width 279 height 186
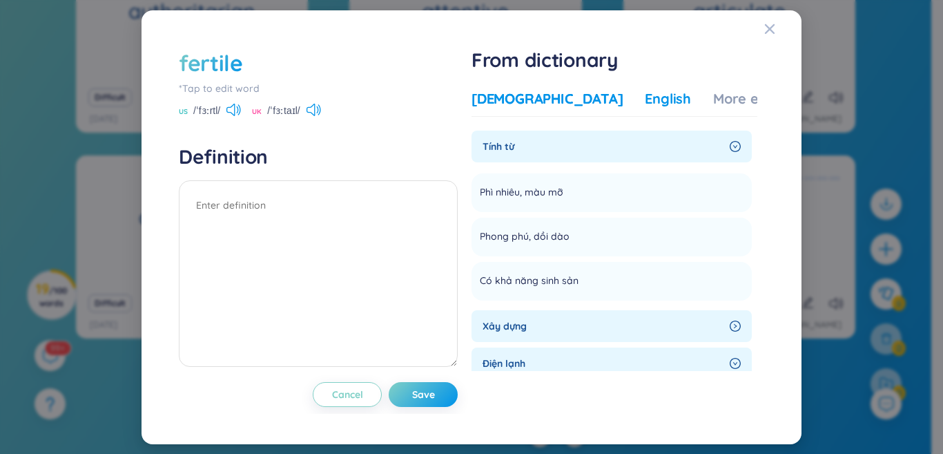
click at [645, 101] on div "English" at bounding box center [668, 98] width 46 height 19
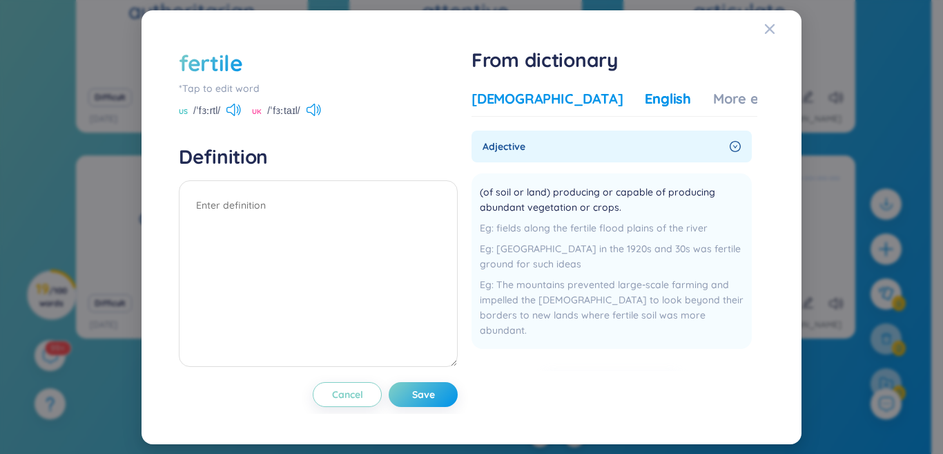
click at [505, 104] on div "Vietnamese" at bounding box center [547, 98] width 151 height 19
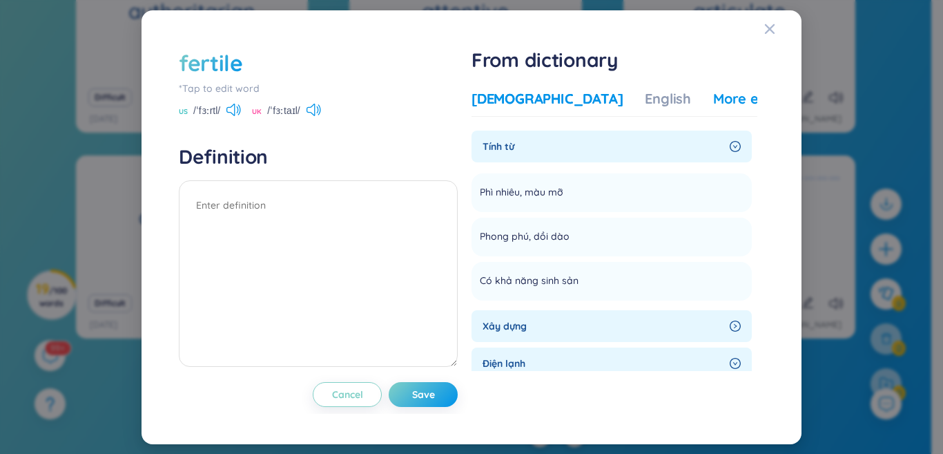
click at [713, 93] on div "More examples" at bounding box center [763, 98] width 100 height 19
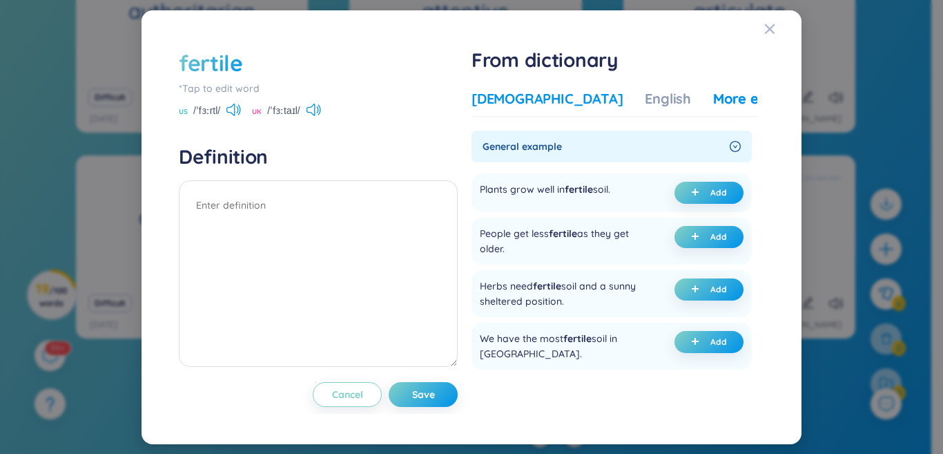
click at [527, 99] on div "Vietnamese" at bounding box center [547, 98] width 151 height 19
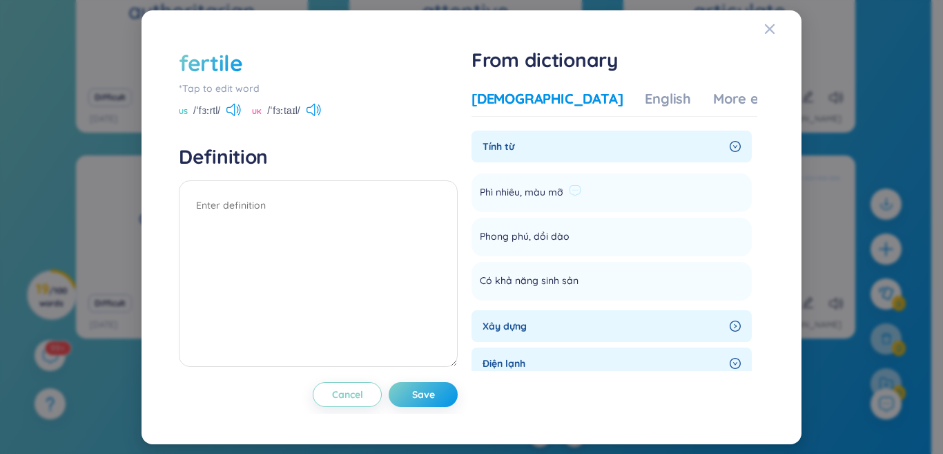
click at [552, 191] on span "Phì nhiêu, màu mỡ" at bounding box center [522, 192] width 84 height 17
click at [577, 188] on icon at bounding box center [575, 190] width 12 height 12
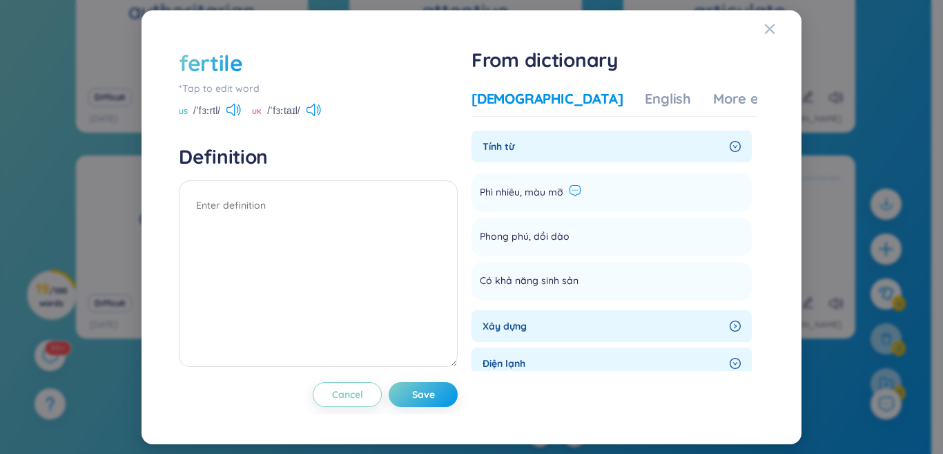
click at [577, 188] on icon at bounding box center [575, 190] width 12 height 12
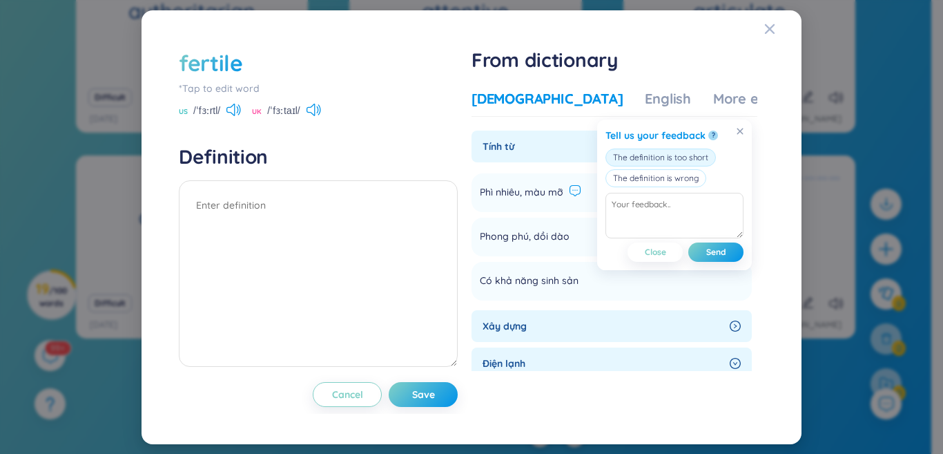
click at [681, 160] on button "The definition is too short" at bounding box center [660, 157] width 110 height 18
click at [769, 26] on icon "Close" at bounding box center [769, 28] width 11 height 11
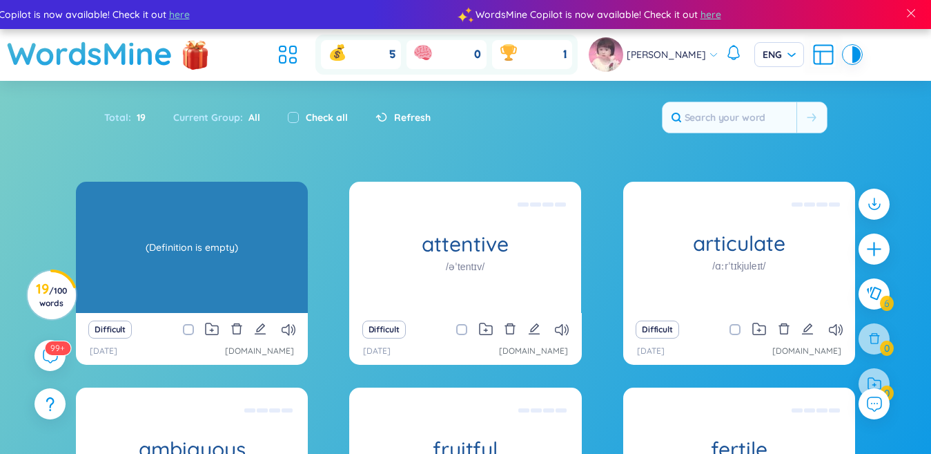
drag, startPoint x: 156, startPoint y: 252, endPoint x: 155, endPoint y: 271, distance: 18.7
click at [155, 271] on div "(Definition is empty)" at bounding box center [192, 247] width 218 height 124
click at [235, 271] on div "(Definition is empty)" at bounding box center [192, 247] width 218 height 124
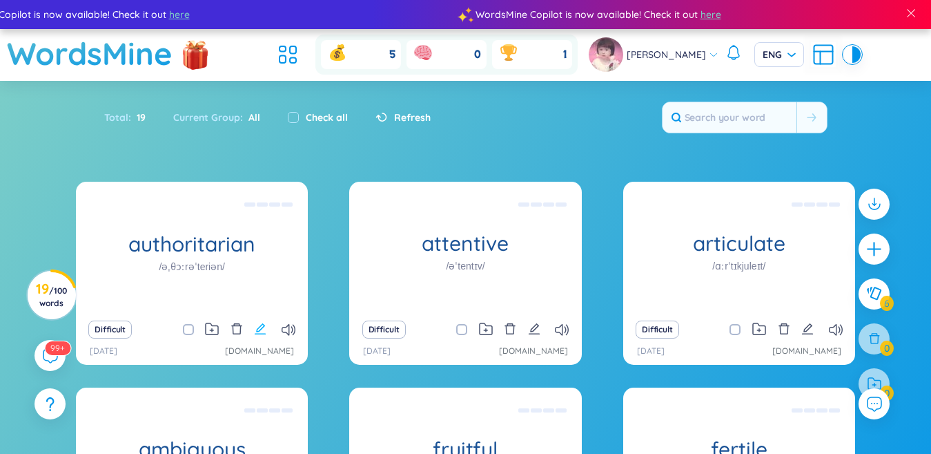
click at [258, 333] on icon "edit" at bounding box center [260, 328] width 11 height 11
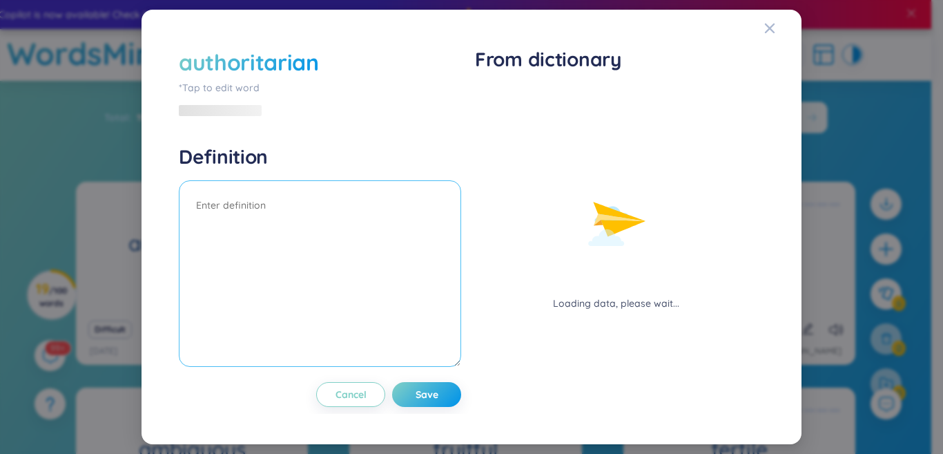
click at [240, 206] on textarea at bounding box center [320, 273] width 282 height 186
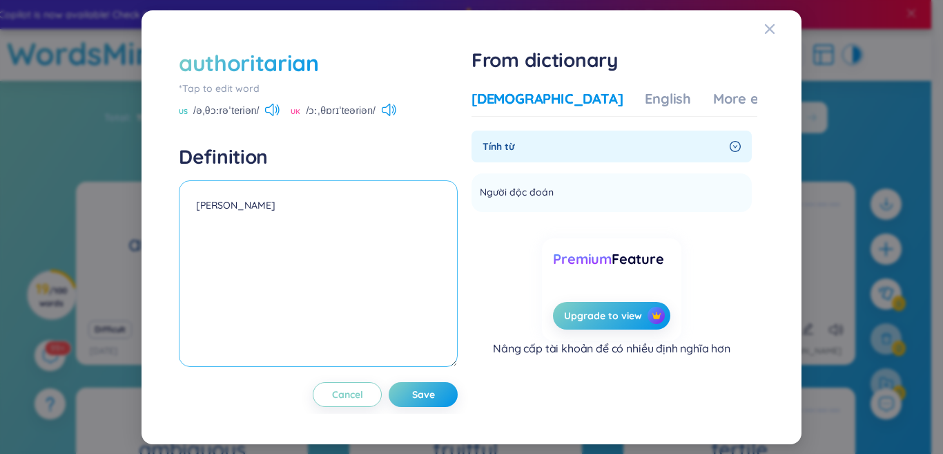
type textarea "N"
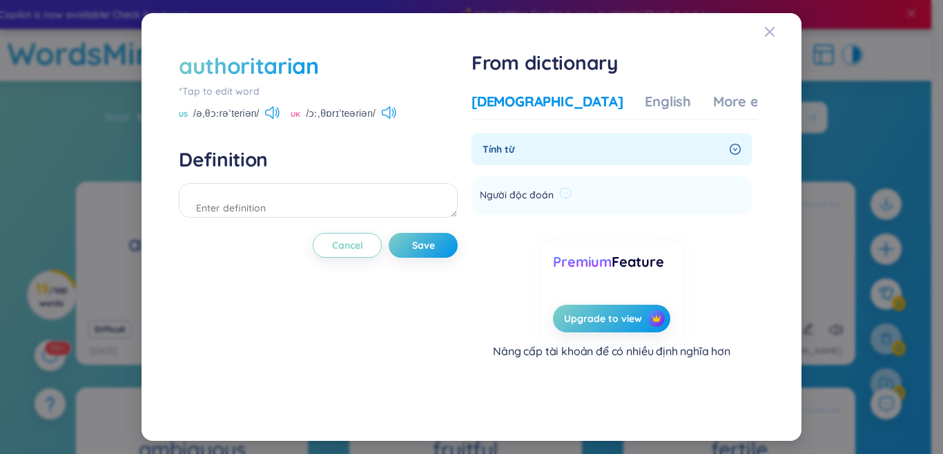
click at [555, 180] on li "Người độc đoán Add" at bounding box center [612, 195] width 280 height 39
click at [571, 195] on icon at bounding box center [565, 193] width 12 height 12
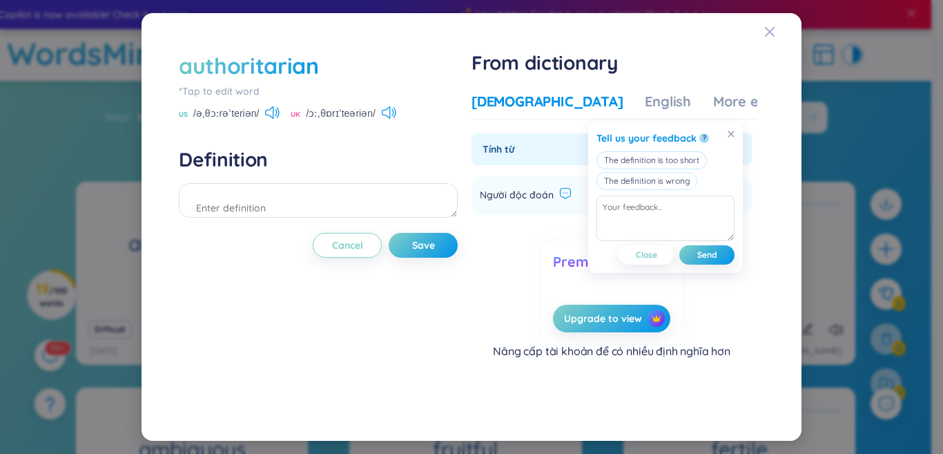
click at [549, 191] on span "Người độc đoán" at bounding box center [517, 195] width 74 height 17
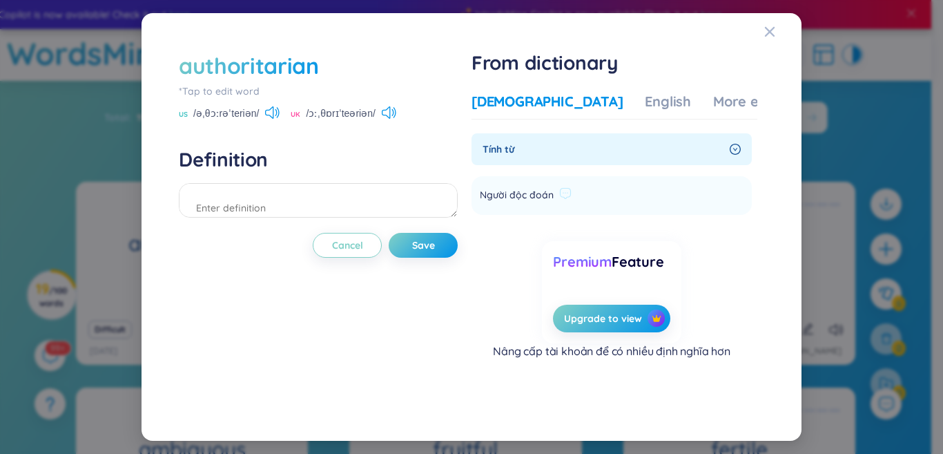
click at [557, 193] on div "Người độc đoán" at bounding box center [526, 195] width 92 height 17
drag, startPoint x: 553, startPoint y: 193, endPoint x: 529, endPoint y: 193, distance: 23.5
click at [529, 193] on span "Người độc đoán" at bounding box center [517, 195] width 74 height 17
drag, startPoint x: 485, startPoint y: 195, endPoint x: 566, endPoint y: 194, distance: 80.8
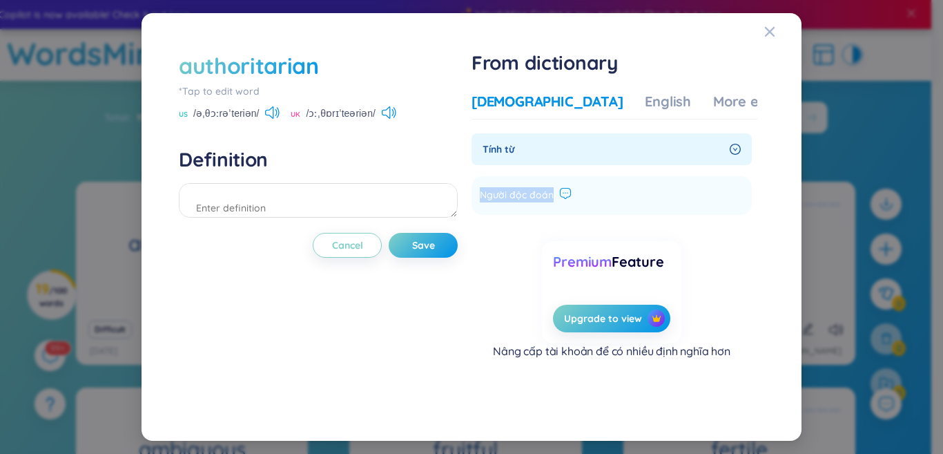
click at [566, 194] on div "Người độc đoán" at bounding box center [526, 195] width 92 height 17
copy li "Người độc đoán Add"
click at [255, 193] on textarea at bounding box center [318, 200] width 279 height 35
paste textarea "Người độc đoán"
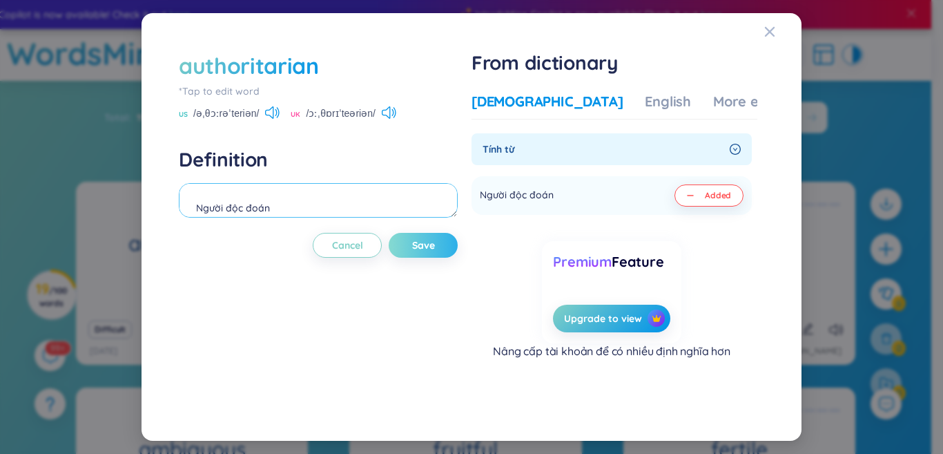
type textarea "Người độc đoán"
click at [440, 238] on button "Save" at bounding box center [423, 245] width 69 height 25
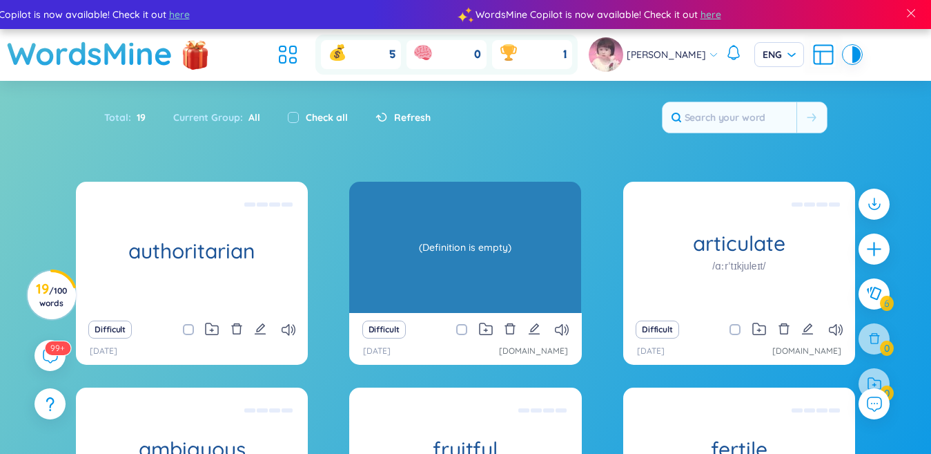
drag, startPoint x: 430, startPoint y: 268, endPoint x: 428, endPoint y: 277, distance: 9.2
click at [428, 277] on div "(Definition is empty)" at bounding box center [465, 247] width 218 height 124
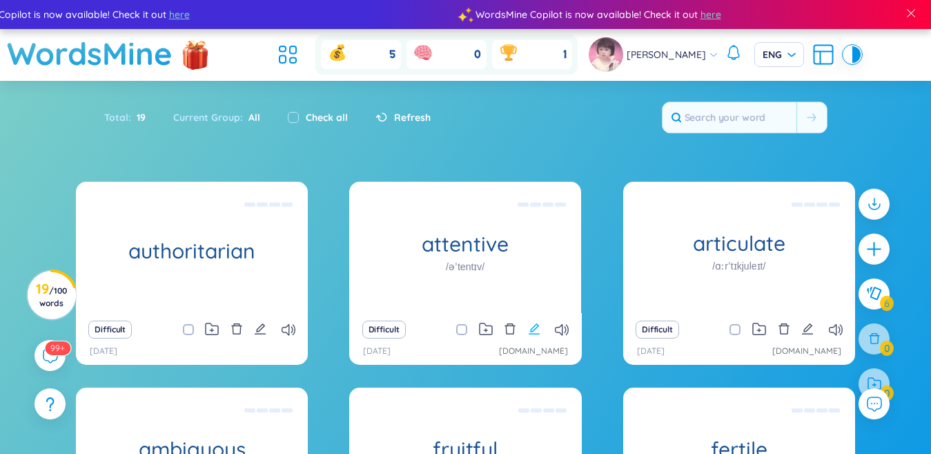
click at [536, 324] on icon "edit" at bounding box center [534, 328] width 11 height 11
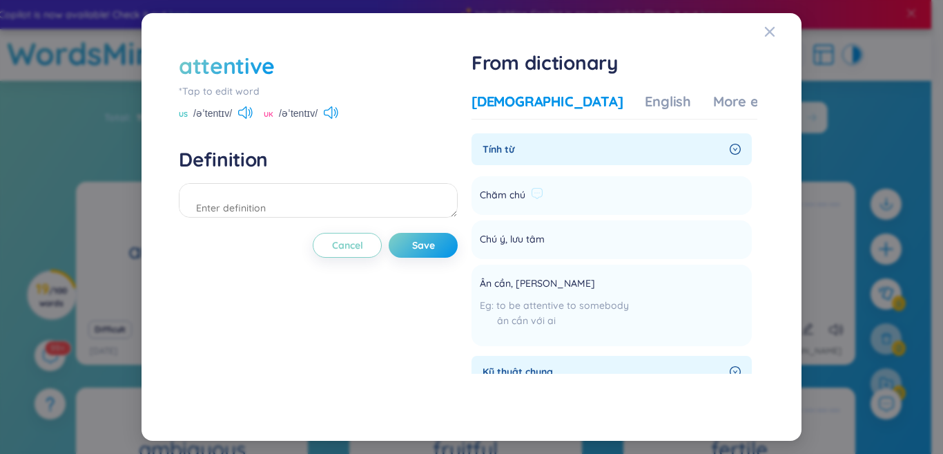
click at [561, 208] on li "Chăm chú Add" at bounding box center [612, 195] width 280 height 39
click at [525, 242] on span "Chú ý, lưu tâm" at bounding box center [512, 239] width 65 height 17
click at [548, 281] on span "Ân cần, chu đáo" at bounding box center [537, 283] width 115 height 17
click at [550, 283] on span "Ân cần, chu đáo" at bounding box center [537, 283] width 115 height 17
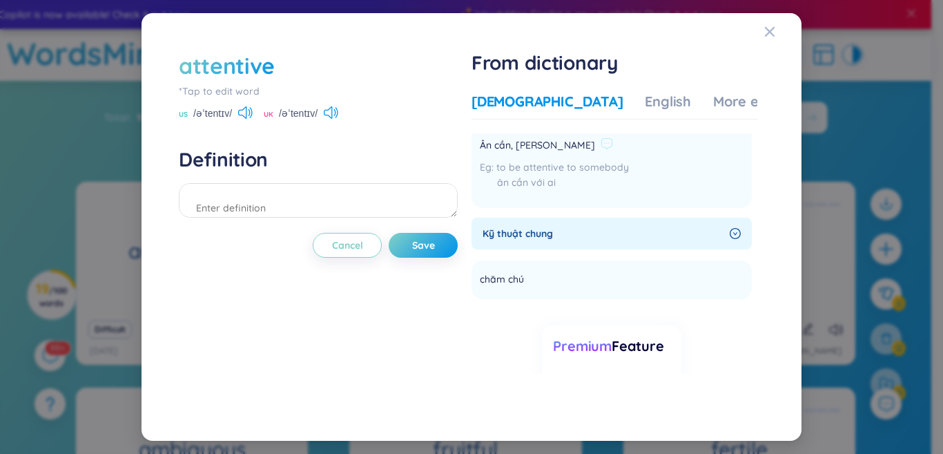
scroll to position [69, 0]
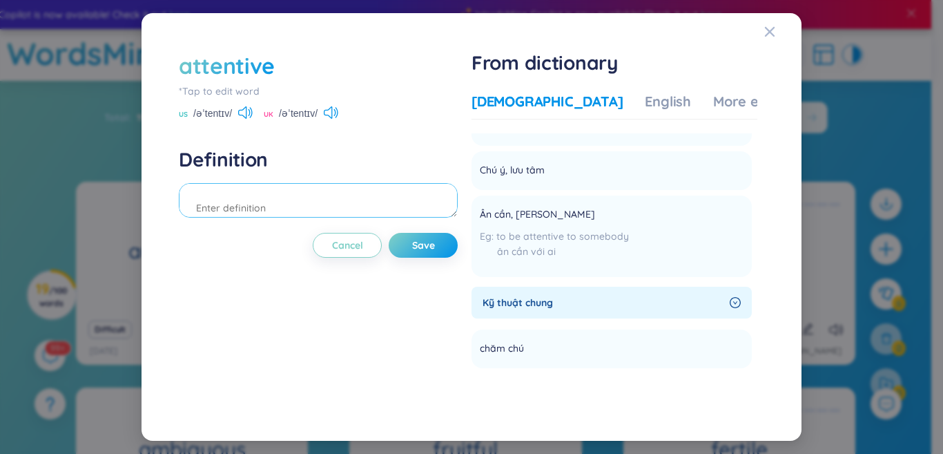
click at [341, 211] on textarea at bounding box center [318, 200] width 279 height 35
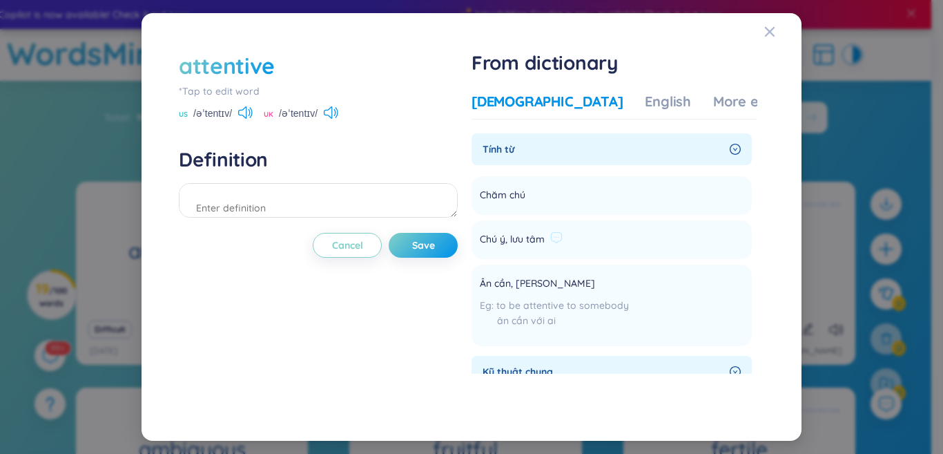
click at [514, 234] on span "Chú ý, lưu tâm" at bounding box center [512, 239] width 65 height 17
click at [536, 291] on span "Ân cần, chu đáo" at bounding box center [537, 283] width 115 height 17
click at [536, 290] on span "Ân cần, chu đáo" at bounding box center [537, 283] width 115 height 17
click at [497, 199] on span "Chăm chú" at bounding box center [503, 195] width 46 height 17
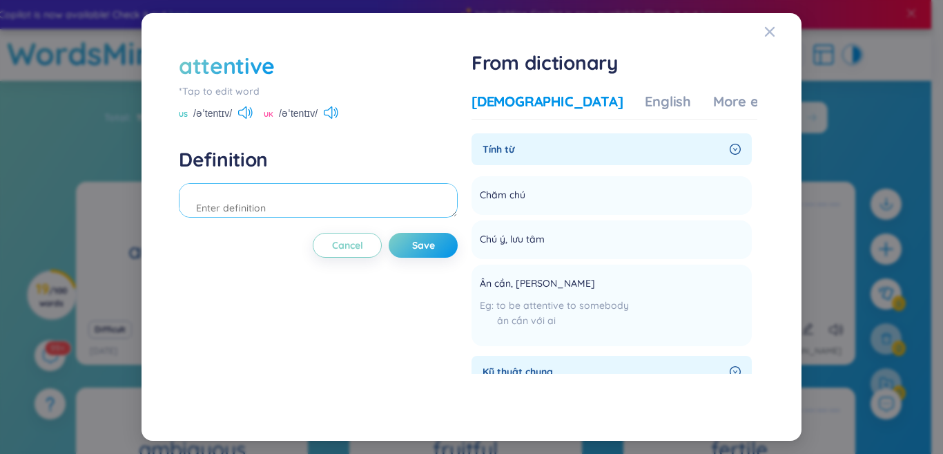
click at [351, 202] on textarea at bounding box center [318, 200] width 279 height 35
type textarea "chăm chú , lưu tâm , ân cần ,chu đáo"
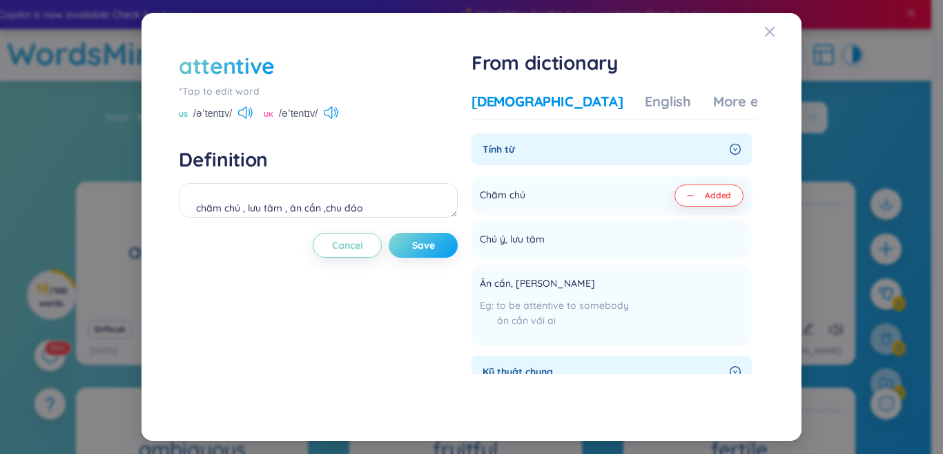
click at [448, 240] on button "Save" at bounding box center [423, 245] width 69 height 25
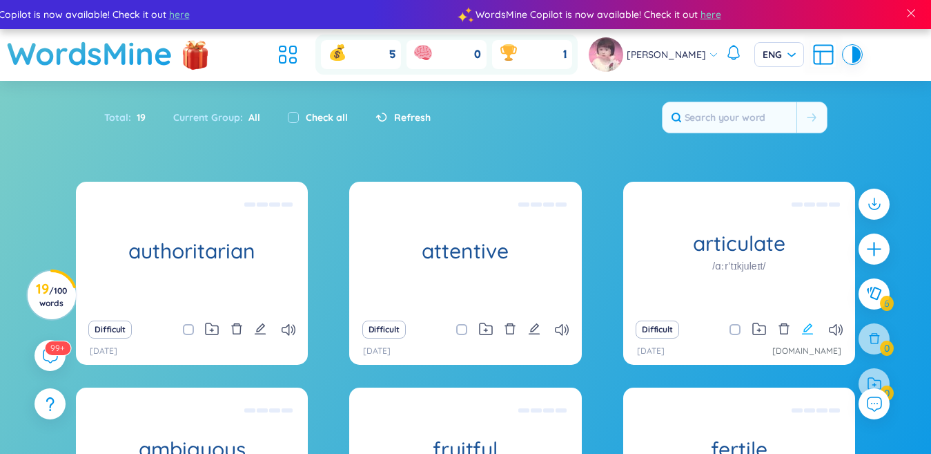
click at [807, 329] on icon "edit" at bounding box center [807, 328] width 12 height 12
click at [0, 0] on div "attentive *Tap to edit word US /əˈtentɪv/ UK /əˈtentɪv/ Definition chăm chú , l…" at bounding box center [0, 0] width 0 height 0
click at [806, 328] on icon "edit" at bounding box center [807, 328] width 11 height 11
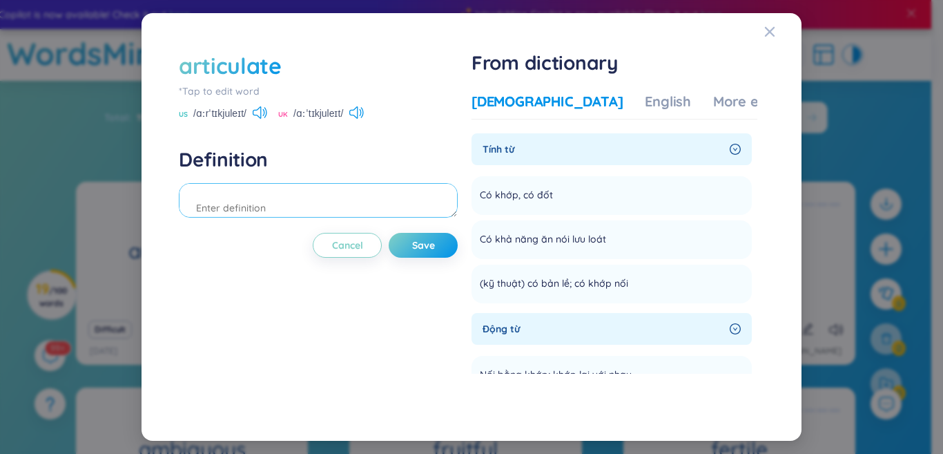
drag, startPoint x: 460, startPoint y: 195, endPoint x: 463, endPoint y: 216, distance: 20.8
click at [463, 216] on div "articulate *Tap to edit word US /ɑːrˈtɪkjuleɪt/ UK /ɑːˈtɪkjuleɪt/ Definition Ca…" at bounding box center [471, 226] width 599 height 367
click at [457, 213] on textarea at bounding box center [318, 200] width 279 height 35
click at [369, 193] on textarea at bounding box center [318, 200] width 279 height 35
click at [271, 108] on div "US /ɑːrˈtɪkjuleɪt/ UK /ɑːˈtɪkjuleɪt/" at bounding box center [318, 114] width 279 height 12
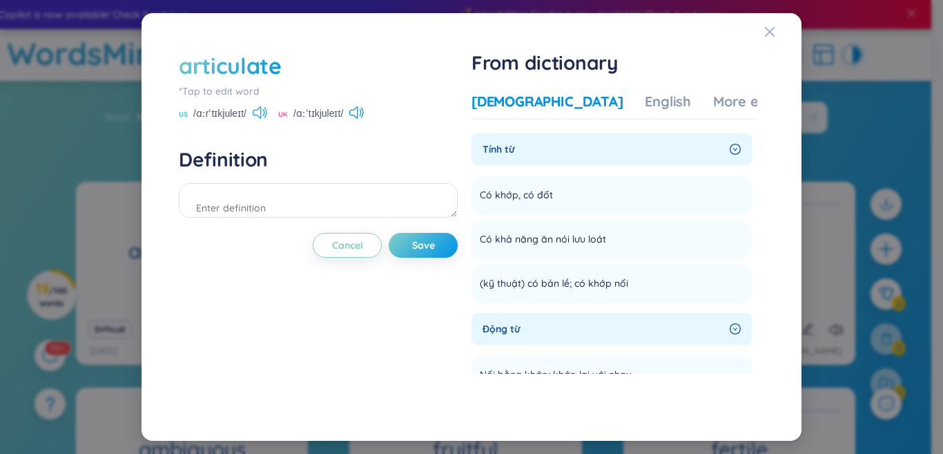
click at [266, 107] on icon at bounding box center [260, 112] width 14 height 12
click at [362, 115] on icon at bounding box center [356, 112] width 14 height 12
click at [503, 197] on span "Có khớp, có đốt" at bounding box center [516, 195] width 73 height 17
click at [483, 191] on li "Có khớp, có đốt Add" at bounding box center [612, 195] width 280 height 39
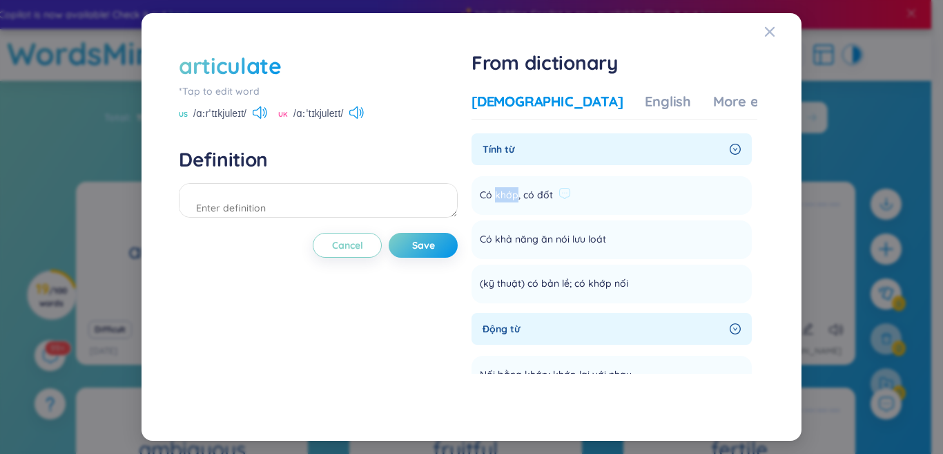
click at [483, 191] on li "Có khớp, có đốt Add" at bounding box center [612, 195] width 280 height 39
copy li "Có khớp, có đốt Add"
click at [409, 212] on textarea at bounding box center [318, 200] width 279 height 35
paste textarea "Có khớp, có đốt"
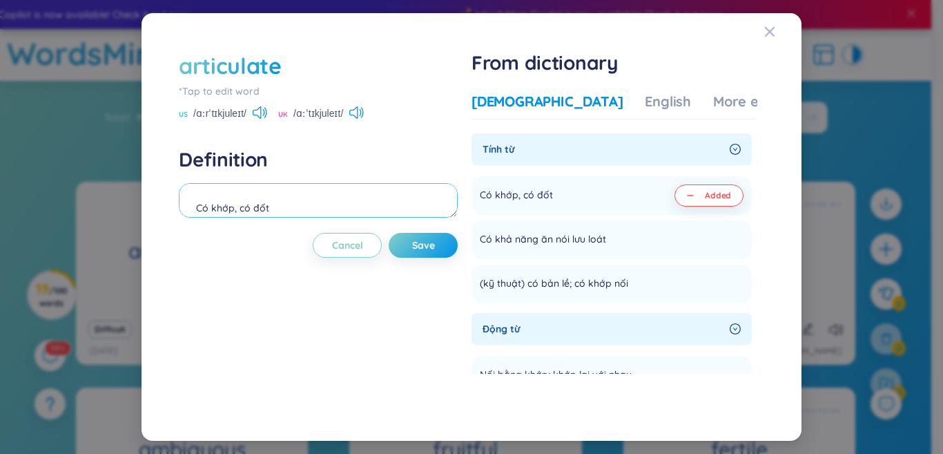
click at [311, 207] on textarea "Có khớp, có đốt" at bounding box center [318, 200] width 279 height 35
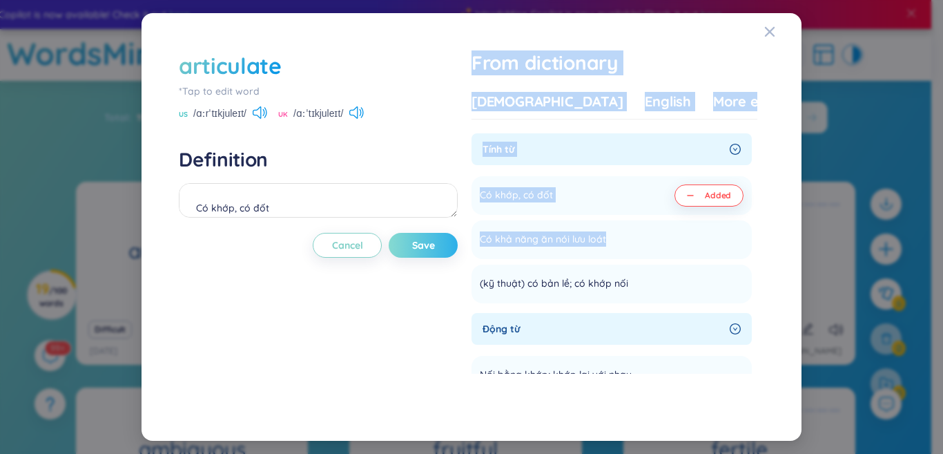
drag, startPoint x: 610, startPoint y: 239, endPoint x: 446, endPoint y: 239, distance: 163.6
click at [446, 239] on div "articulate *Tap to edit word US /ɑːrˈtɪkjuleɪt/ UK /ɑːˈtɪkjuleɪt/ Definition Có…" at bounding box center [471, 226] width 599 height 367
click at [515, 244] on span "Có khả năng ăn nói lưu loát" at bounding box center [543, 239] width 126 height 17
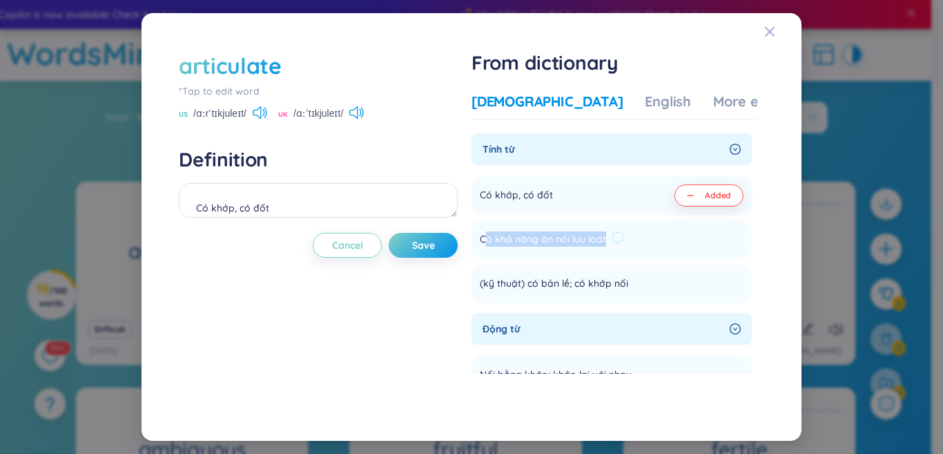
drag, startPoint x: 609, startPoint y: 237, endPoint x: 489, endPoint y: 240, distance: 120.2
click at [489, 240] on span "Có khả năng ăn nói lưu loát" at bounding box center [543, 239] width 126 height 17
click at [673, 242] on li "Có khả năng ăn nói lưu loát Add" at bounding box center [612, 239] width 280 height 39
click at [674, 241] on li "Có khả năng ăn nói lưu loát Add" at bounding box center [612, 239] width 280 height 39
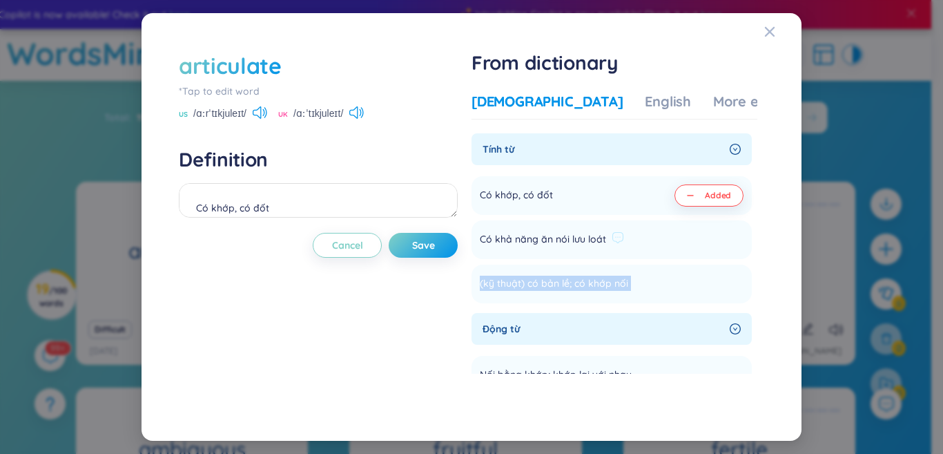
click at [540, 231] on span "Có khả năng ăn nói lưu loát" at bounding box center [543, 239] width 126 height 17
click at [541, 236] on span "Có khả năng ăn nói lưu loát" at bounding box center [543, 239] width 126 height 17
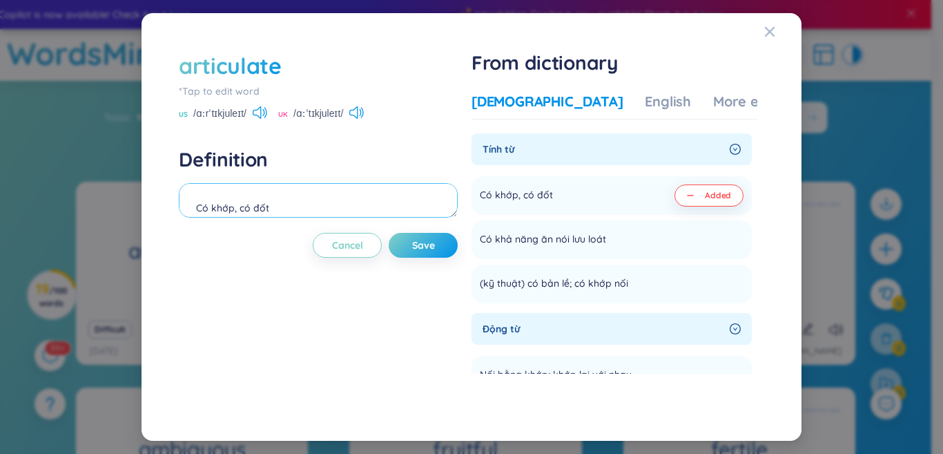
click at [360, 188] on textarea "Có khớp, có đốt" at bounding box center [318, 200] width 279 height 35
click at [344, 202] on textarea "Có khớp, có đốt" at bounding box center [318, 200] width 279 height 35
paste textarea "Có khả năng ăn nói lưu loát"
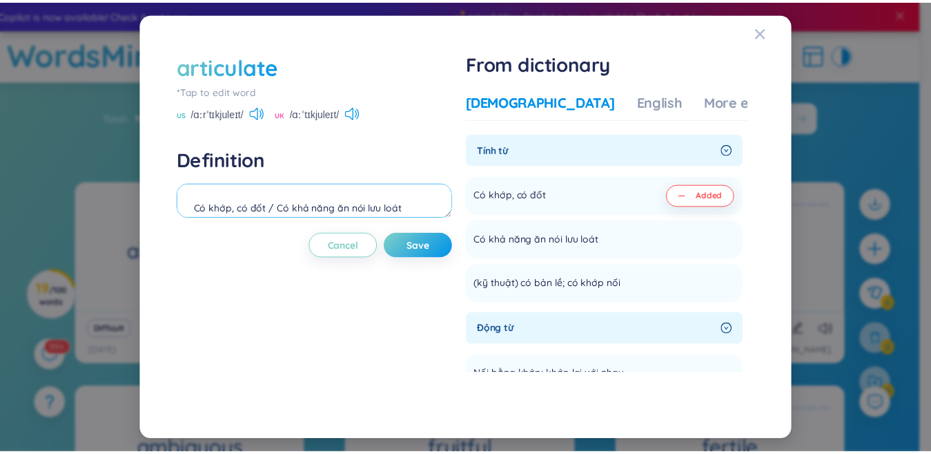
scroll to position [28, 0]
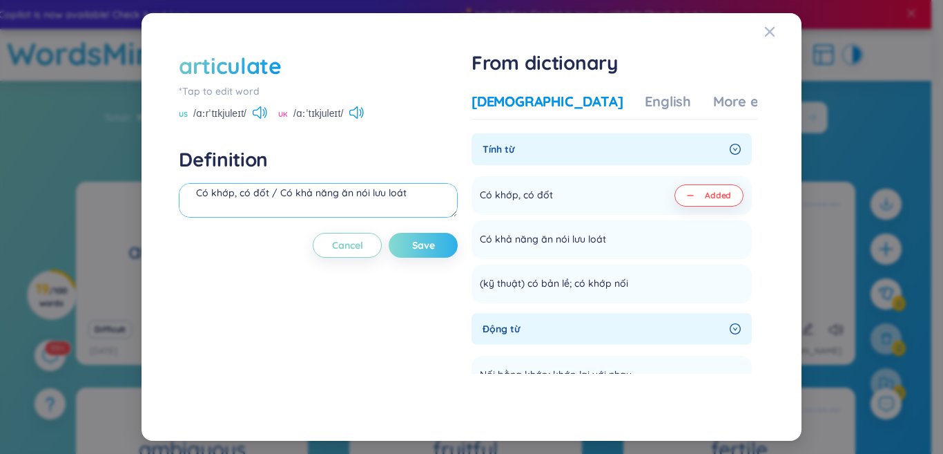
type textarea "Có khớp, có đốt / Có khả năng ăn nói lưu loát"
click at [436, 254] on button "Save" at bounding box center [423, 245] width 69 height 25
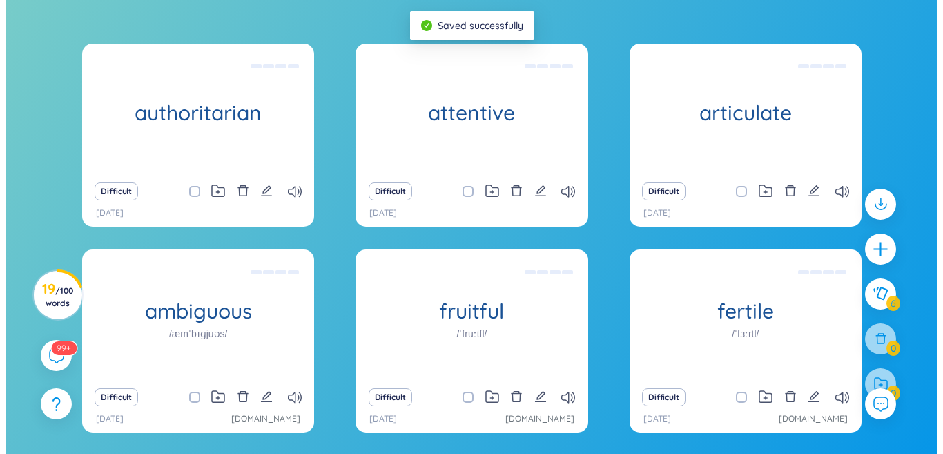
scroll to position [207, 0]
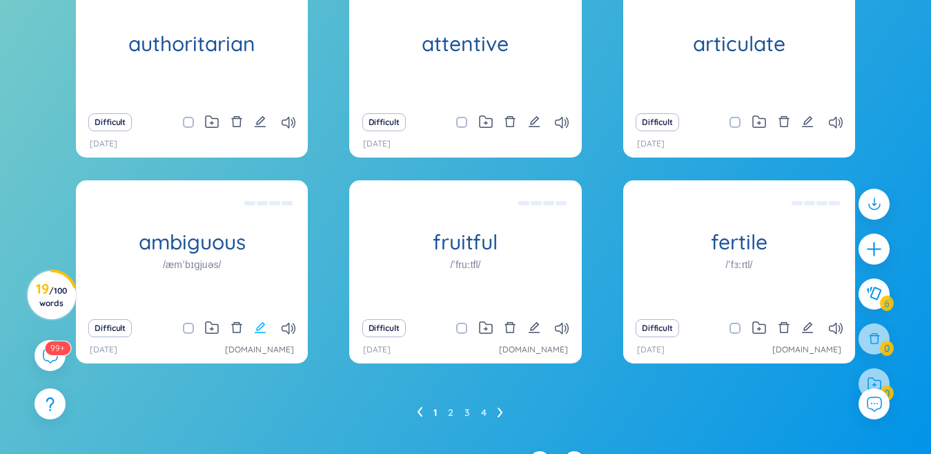
click at [259, 325] on icon "edit" at bounding box center [260, 327] width 12 height 12
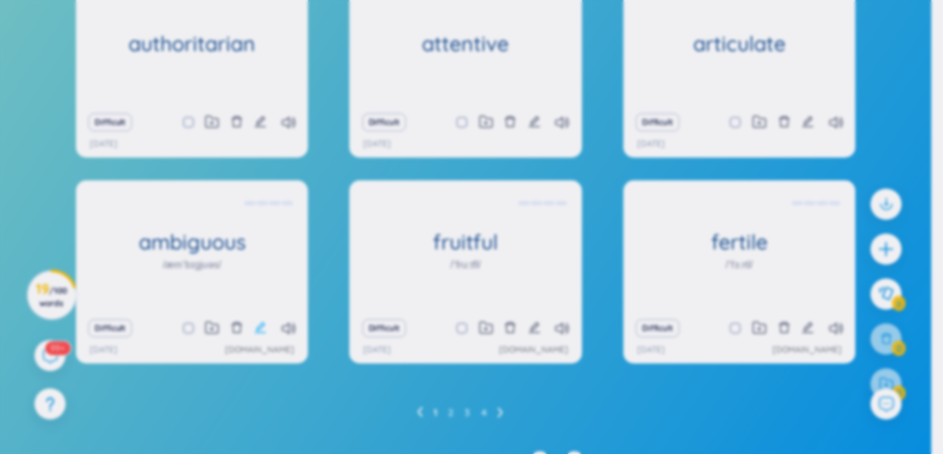
scroll to position [15, 0]
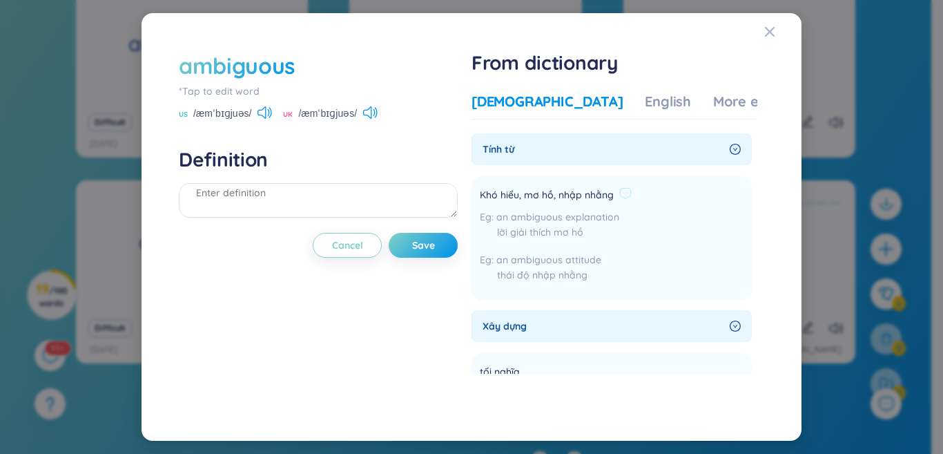
click at [613, 191] on span "Khó hiểu, mơ hồ, nhập nhằng" at bounding box center [547, 195] width 134 height 17
click at [571, 188] on span "Khó hiểu, mơ hồ, nhập nhằng" at bounding box center [547, 195] width 134 height 17
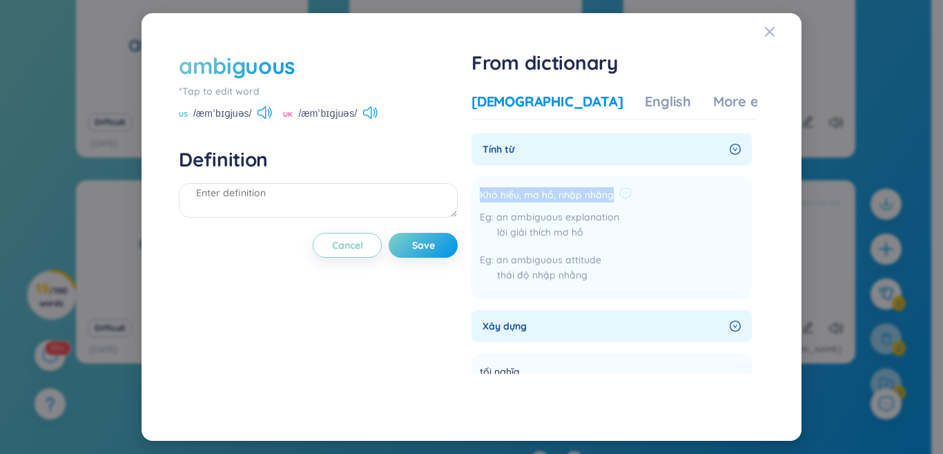
copy div "Khó hiểu, mơ hồ, nhập nhằng"
click at [254, 191] on textarea at bounding box center [318, 200] width 279 height 35
paste textarea "Khó hiểu, mơ hồ, nhập nhằng"
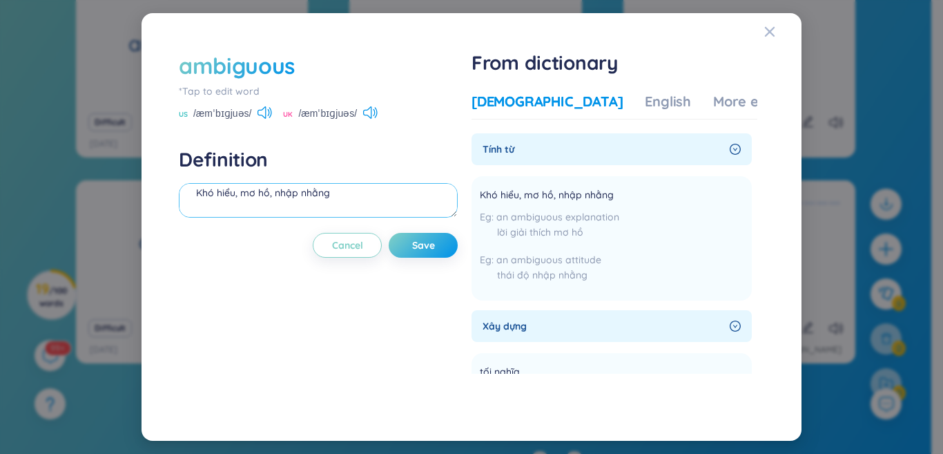
scroll to position [28, 0]
type textarea "Khó hiểu, mơ hồ, nhập nhằng"
click at [393, 253] on div "Cancel Save" at bounding box center [318, 245] width 279 height 25
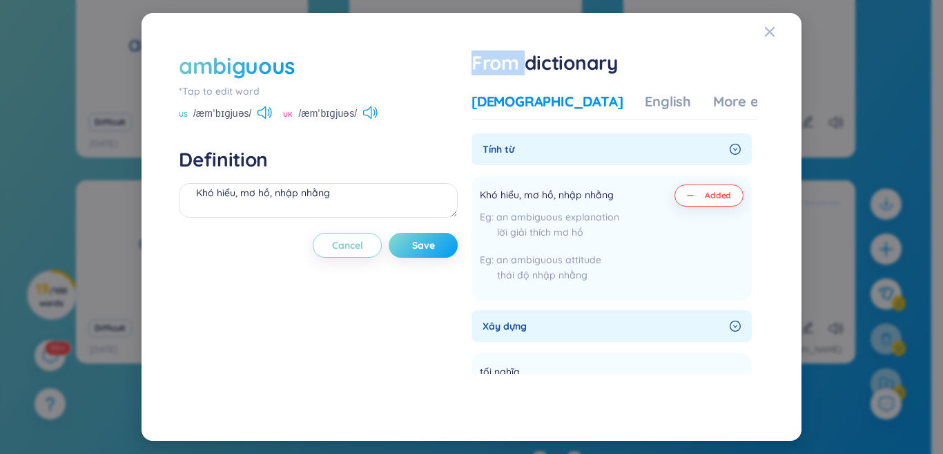
click at [414, 241] on button "Save" at bounding box center [423, 245] width 69 height 25
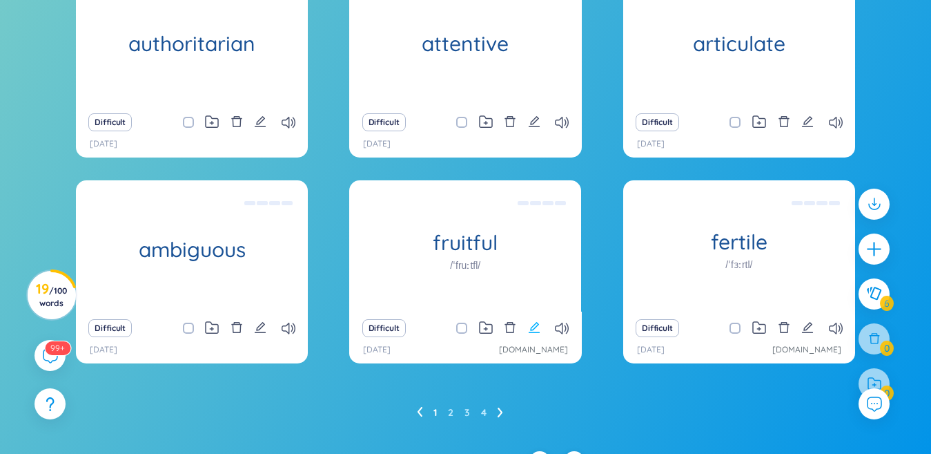
click at [528, 326] on icon "edit" at bounding box center [534, 327] width 12 height 12
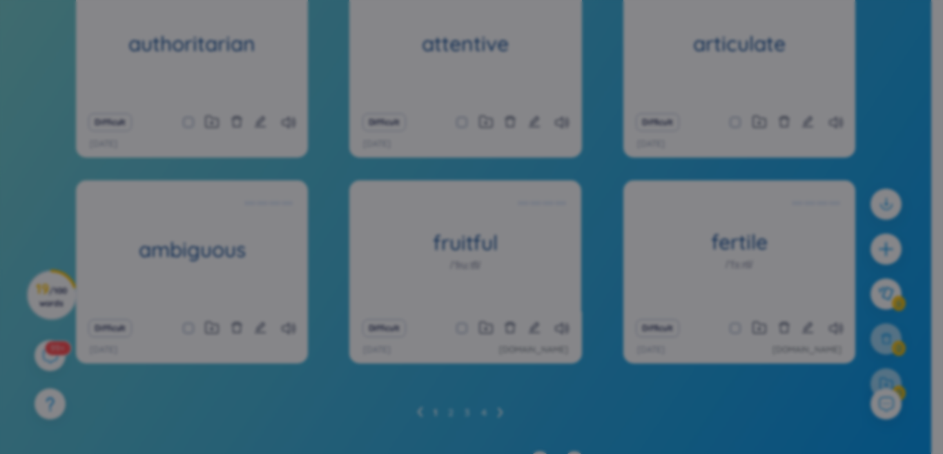
scroll to position [15, 0]
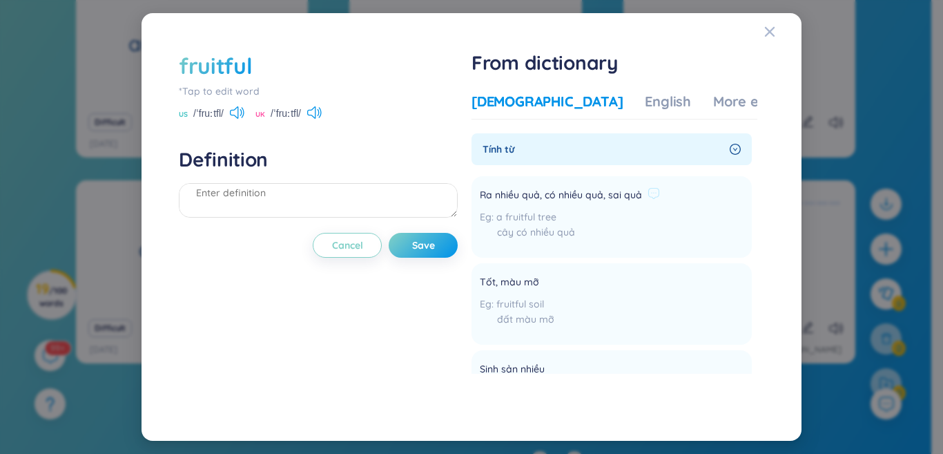
click at [556, 196] on span "Ra nhiều quả, có nhiều quả, sai quả" at bounding box center [561, 195] width 162 height 17
click at [698, 196] on li "Ra nhiều quả, có nhiều quả, sai quả a fruitful tree cây có nhiều quả Add" at bounding box center [612, 216] width 280 height 81
drag, startPoint x: 698, startPoint y: 195, endPoint x: 538, endPoint y: 199, distance: 159.5
drag, startPoint x: 538, startPoint y: 199, endPoint x: 529, endPoint y: 191, distance: 12.2
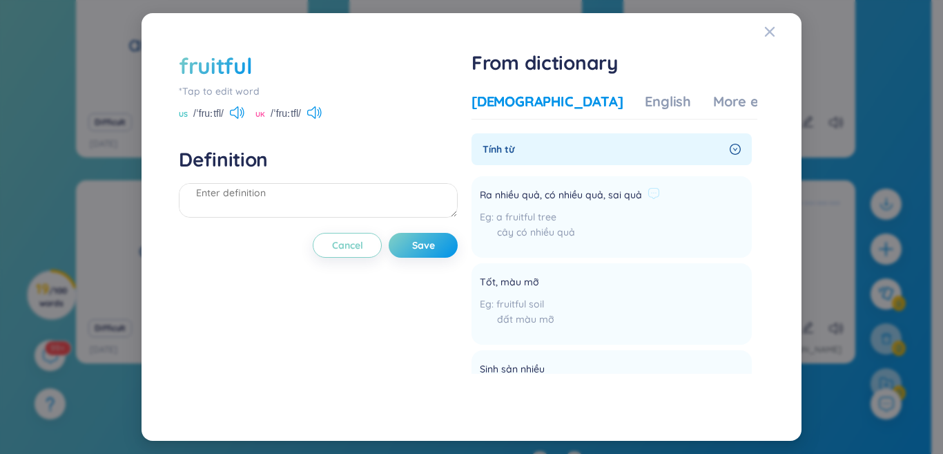
click at [529, 191] on span "Ra nhiều quả, có nhiều quả, sai quả" at bounding box center [561, 195] width 162 height 17
click at [528, 189] on span "Ra nhiều quả, có nhiều quả, sai quả" at bounding box center [561, 195] width 162 height 17
click at [485, 193] on span "Ra nhiều quả, có nhiều quả, sai quả" at bounding box center [561, 195] width 162 height 17
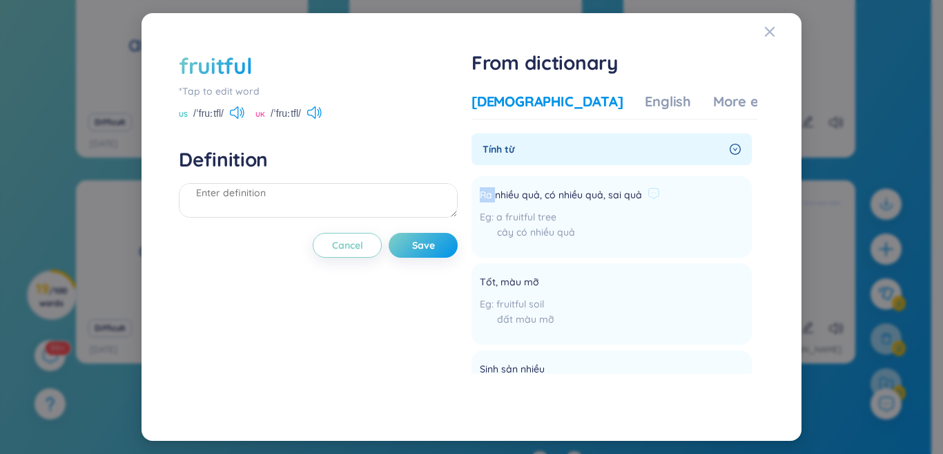
click at [496, 197] on span "Ra nhiều quả, có nhiều quả, sai quả" at bounding box center [561, 195] width 162 height 17
click at [506, 194] on span "Ra nhiều quả, có nhiều quả, sai quả" at bounding box center [561, 195] width 162 height 17
click at [507, 194] on span "Ra nhiều quả, có nhiều quả, sai quả" at bounding box center [561, 195] width 162 height 17
copy div "Ra nhiều quả, có nhiều quả, sai quả"
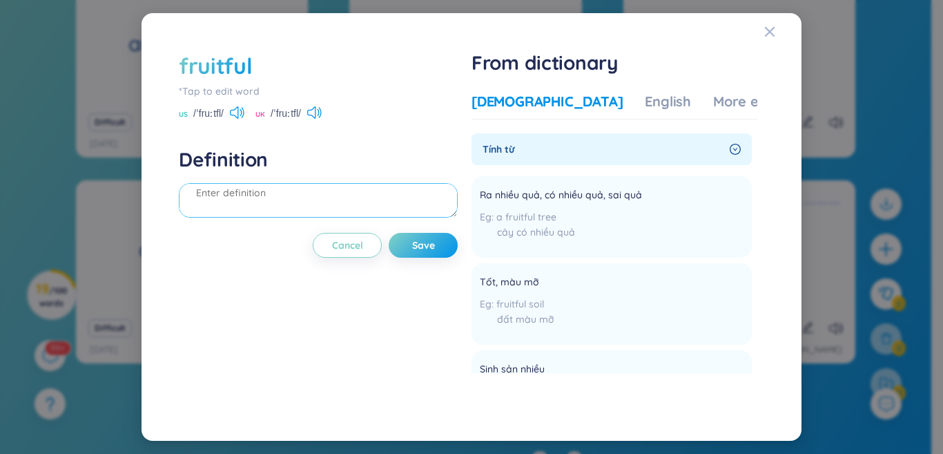
click at [342, 202] on textarea at bounding box center [318, 200] width 279 height 35
paste textarea "Ra nhiều quả, có nhiều quả, sai quả"
type textarea "Ra nhiều quả, có nhiều quả, sai quả"
click at [443, 250] on button "Save" at bounding box center [423, 245] width 69 height 25
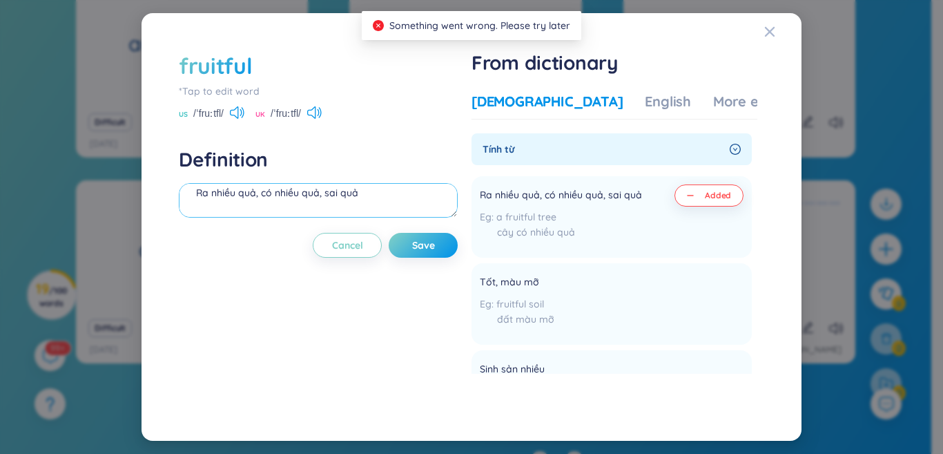
scroll to position [0, 0]
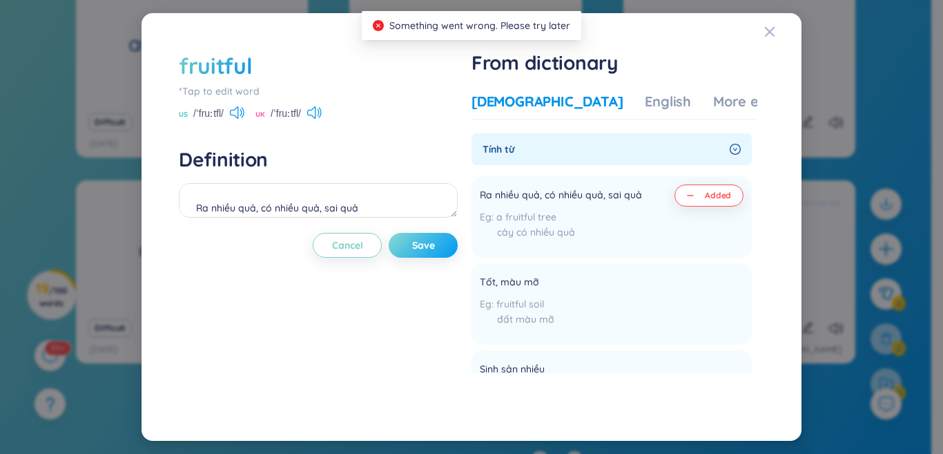
click at [405, 242] on button "Save" at bounding box center [423, 245] width 69 height 25
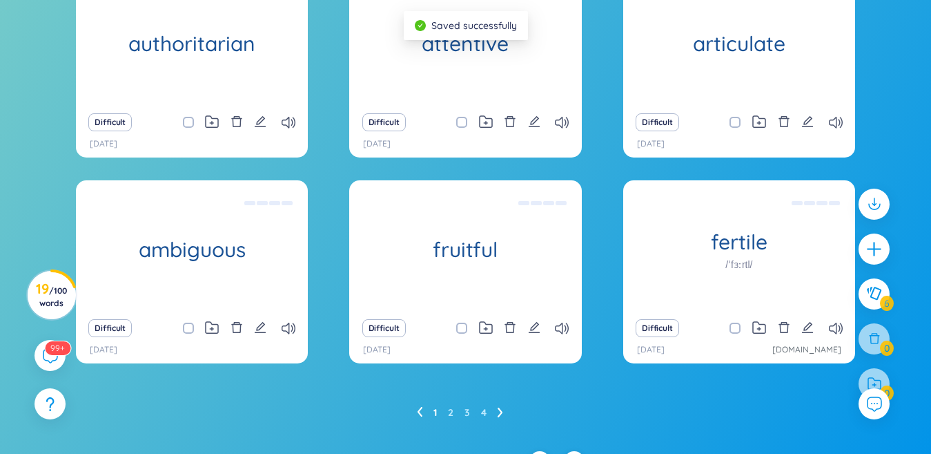
click at [815, 336] on div "Difficult" at bounding box center [739, 327] width 218 height 19
click at [807, 323] on icon "edit" at bounding box center [807, 327] width 12 height 12
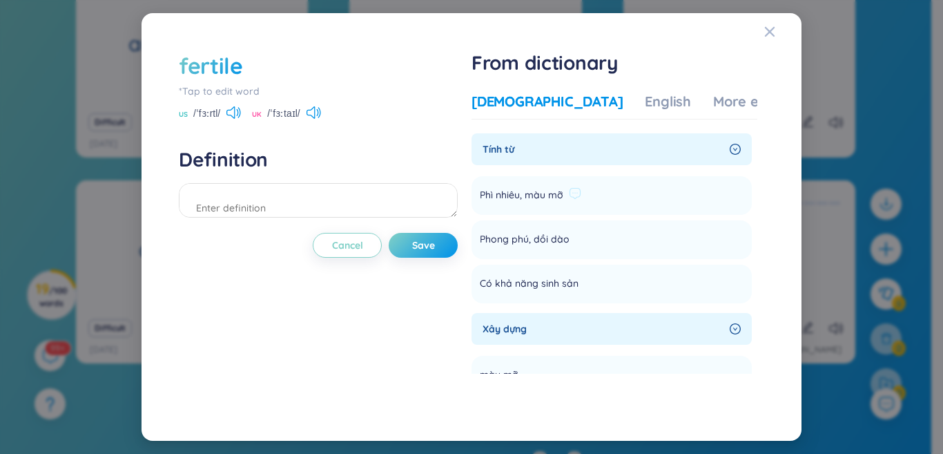
click at [545, 201] on div "Phì nhiêu, màu mỡ" at bounding box center [530, 195] width 101 height 22
click at [546, 201] on span "Phì nhiêu, màu mỡ" at bounding box center [522, 195] width 84 height 17
click at [545, 202] on span "Phì nhiêu, màu mỡ" at bounding box center [522, 195] width 84 height 17
click at [547, 191] on span "Phì nhiêu, màu mỡ" at bounding box center [522, 195] width 84 height 17
click at [487, 195] on span "Phì nhiêu, màu mỡ" at bounding box center [522, 195] width 84 height 17
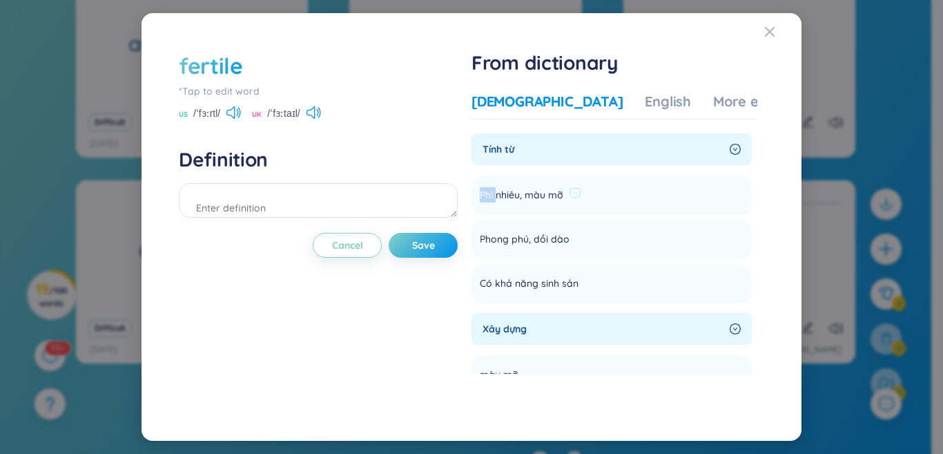
click at [487, 195] on span "Phì nhiêu, màu mỡ" at bounding box center [522, 195] width 84 height 17
click at [478, 194] on li "Phì nhiêu, màu mỡ Add" at bounding box center [612, 195] width 280 height 39
drag, startPoint x: 483, startPoint y: 191, endPoint x: 596, endPoint y: 286, distance: 147.4
click at [596, 286] on ul "Phì nhiêu, màu mỡ Add Phong phú, dồi dào Add Có khả năng sinh sản Add" at bounding box center [612, 237] width 280 height 133
copy section "Phì nhiêu, màu mỡ Add Phong phú, dồi dào Add Có khả năng sinh sản Add"
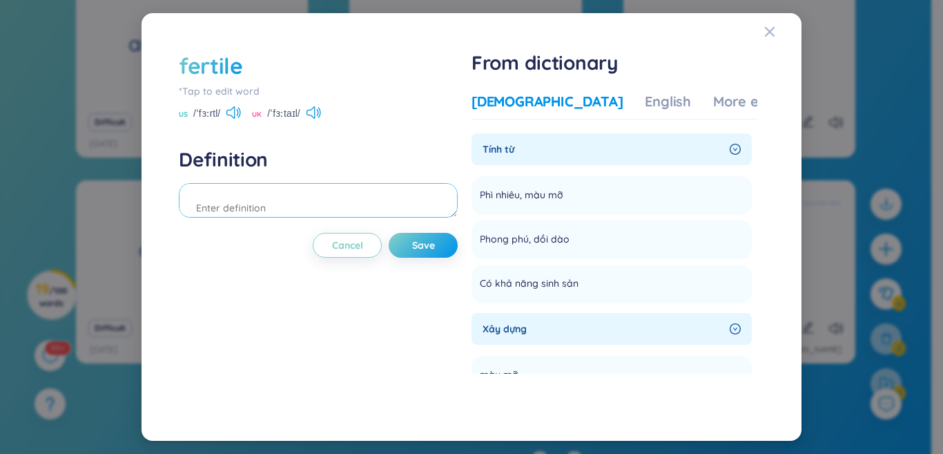
click at [414, 207] on textarea at bounding box center [318, 200] width 279 height 35
paste textarea "Phì nhiêu, màu mỡ Phong phú, dồi dào Có khả năng sinh sản"
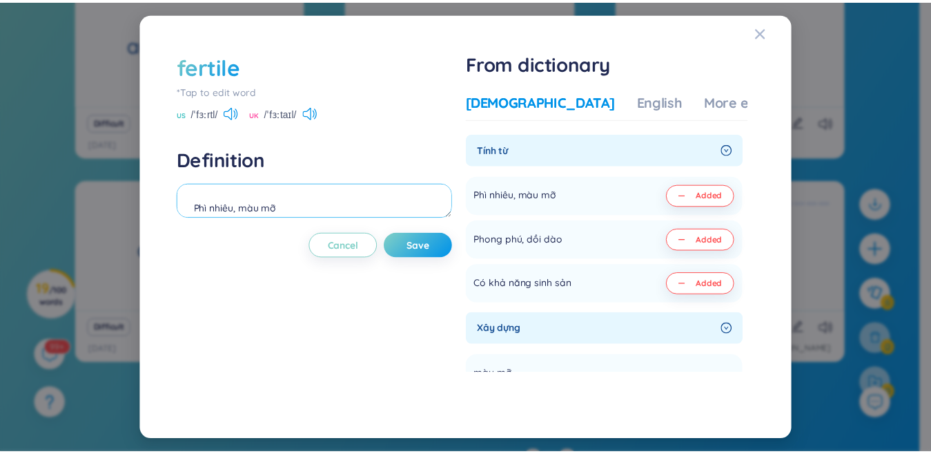
scroll to position [69, 0]
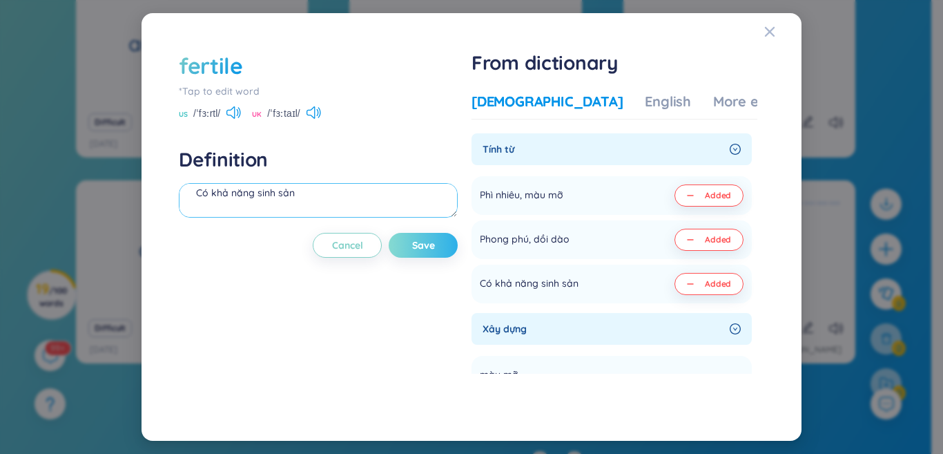
type textarea "Phì nhiêu, màu mỡ Phong phú, dồi dào Có khả năng sinh sản"
click at [432, 254] on button "Save" at bounding box center [423, 245] width 69 height 25
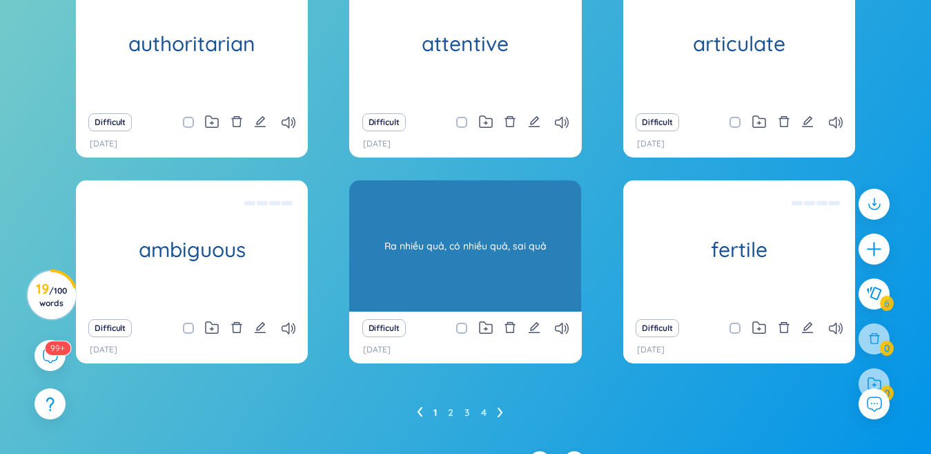
scroll to position [0, 0]
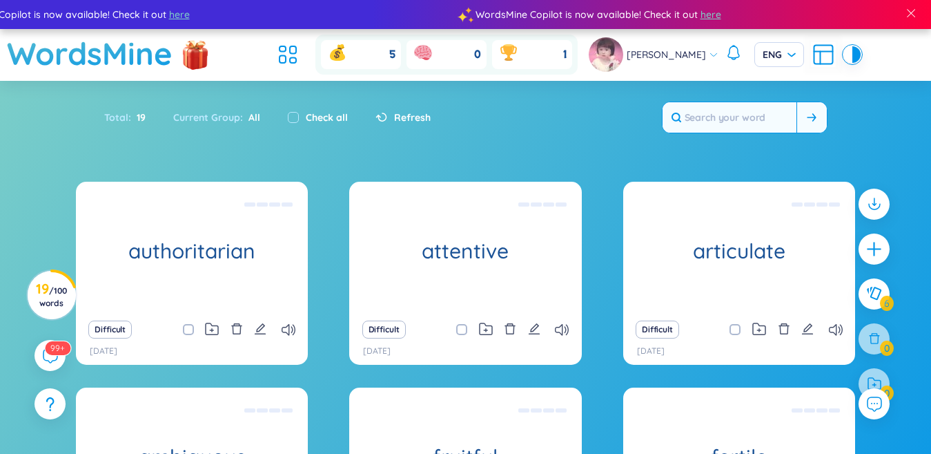
click at [741, 121] on input "text" at bounding box center [730, 117] width 134 height 30
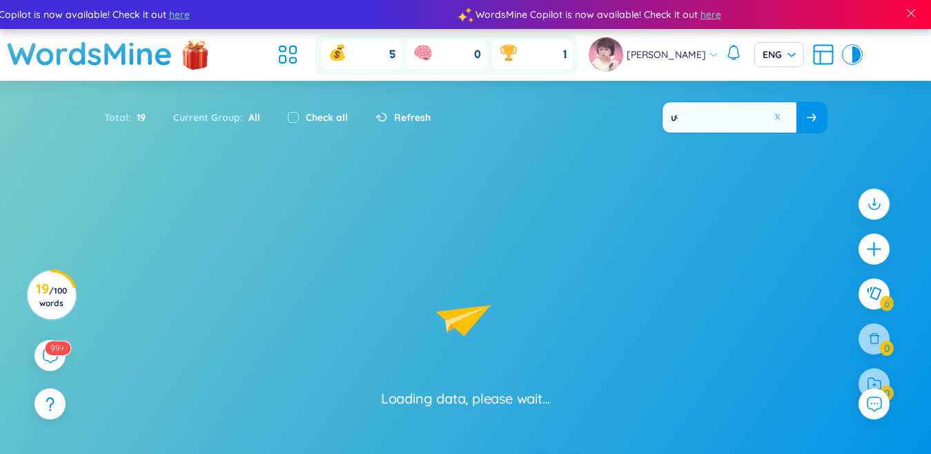
type input "ư"
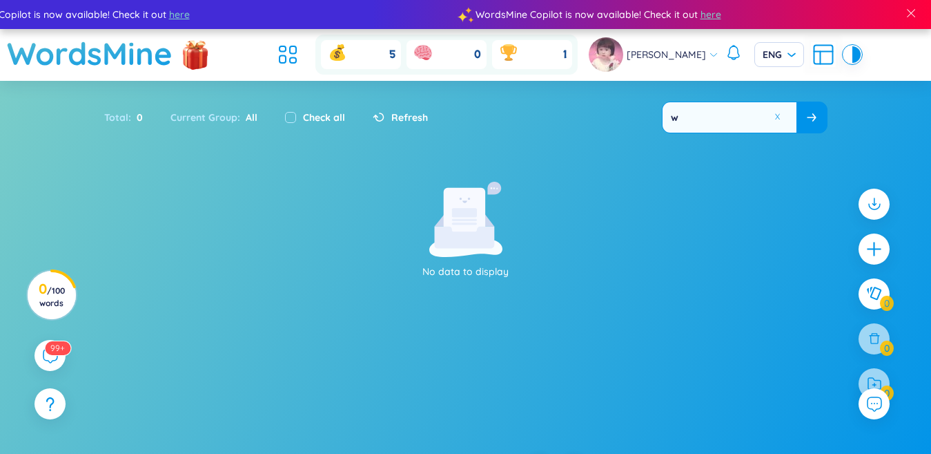
type input "ư"
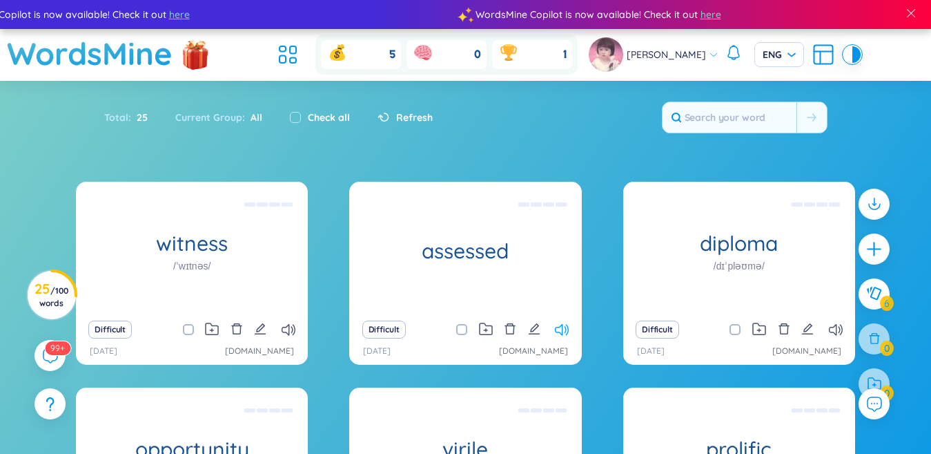
click at [561, 330] on icon at bounding box center [562, 330] width 14 height 12
